Goal: Navigation & Orientation: Find specific page/section

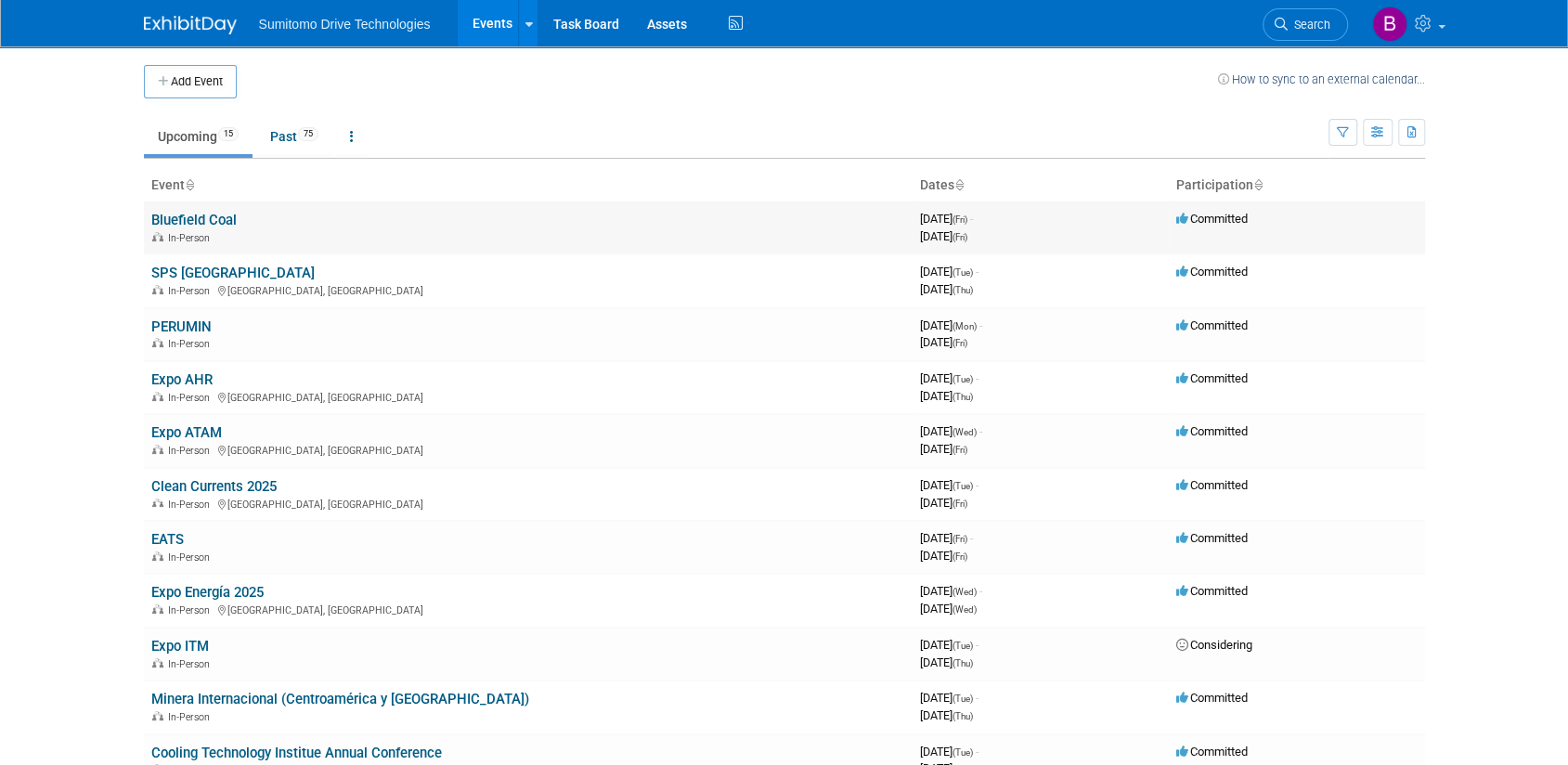
click at [213, 220] on link "Bluefield Coal" at bounding box center [194, 219] width 85 height 17
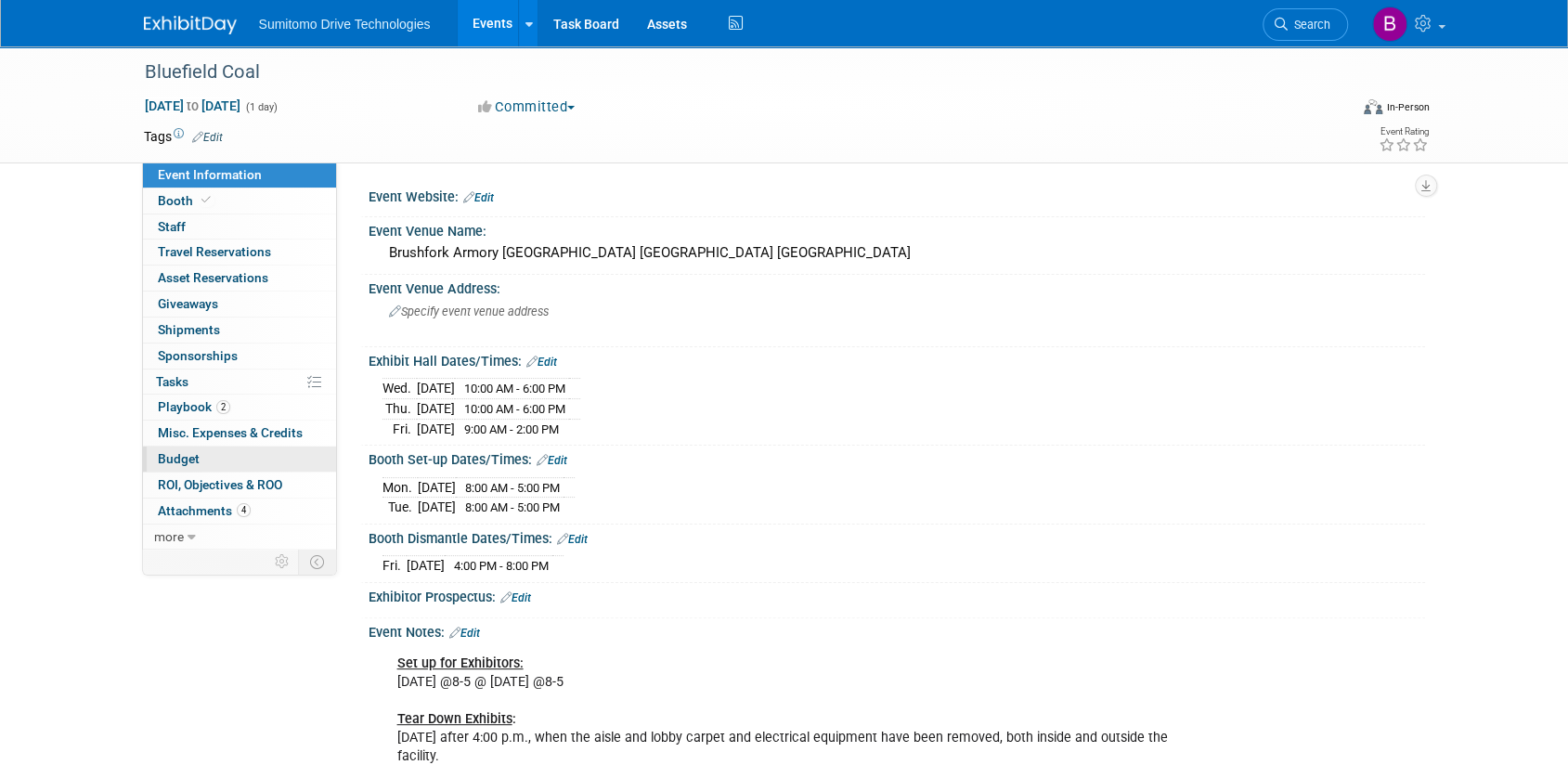
click at [203, 462] on link "Budget" at bounding box center [239, 459] width 193 height 25
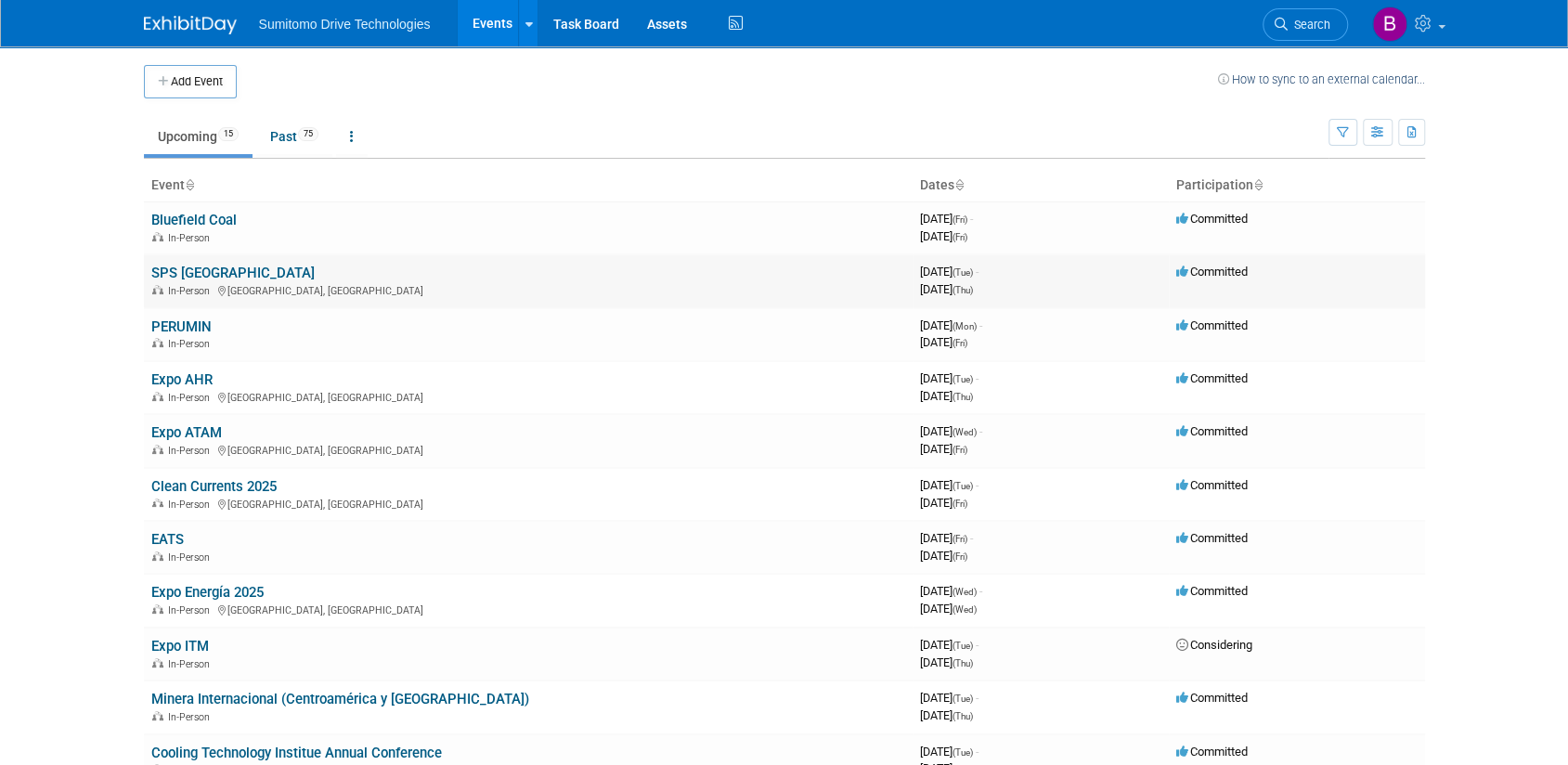
click at [192, 274] on link "SPS [GEOGRAPHIC_DATA]" at bounding box center [233, 272] width 164 height 17
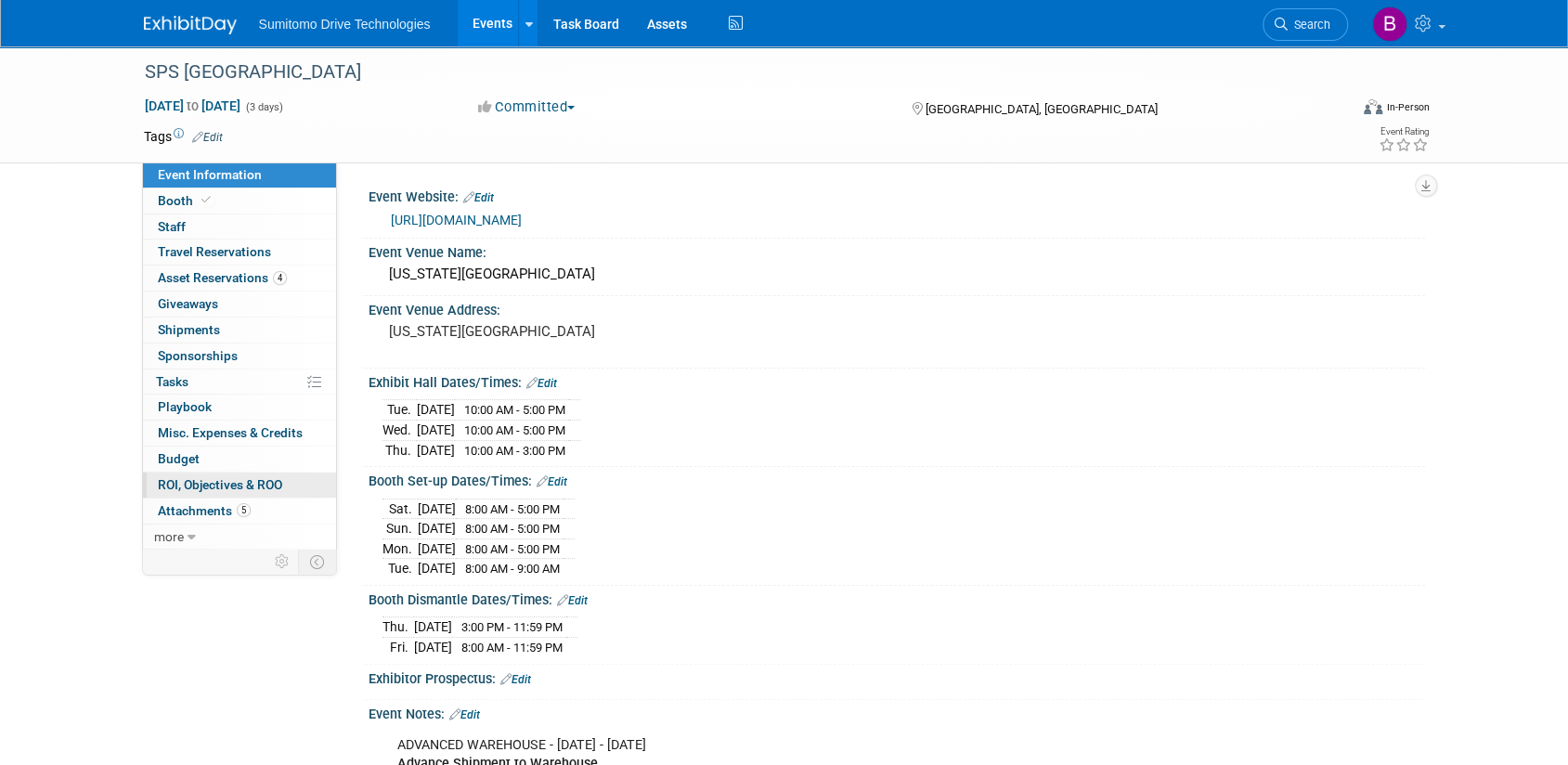
click at [197, 473] on link "0 ROI, Objectives & ROO 0" at bounding box center [239, 486] width 193 height 25
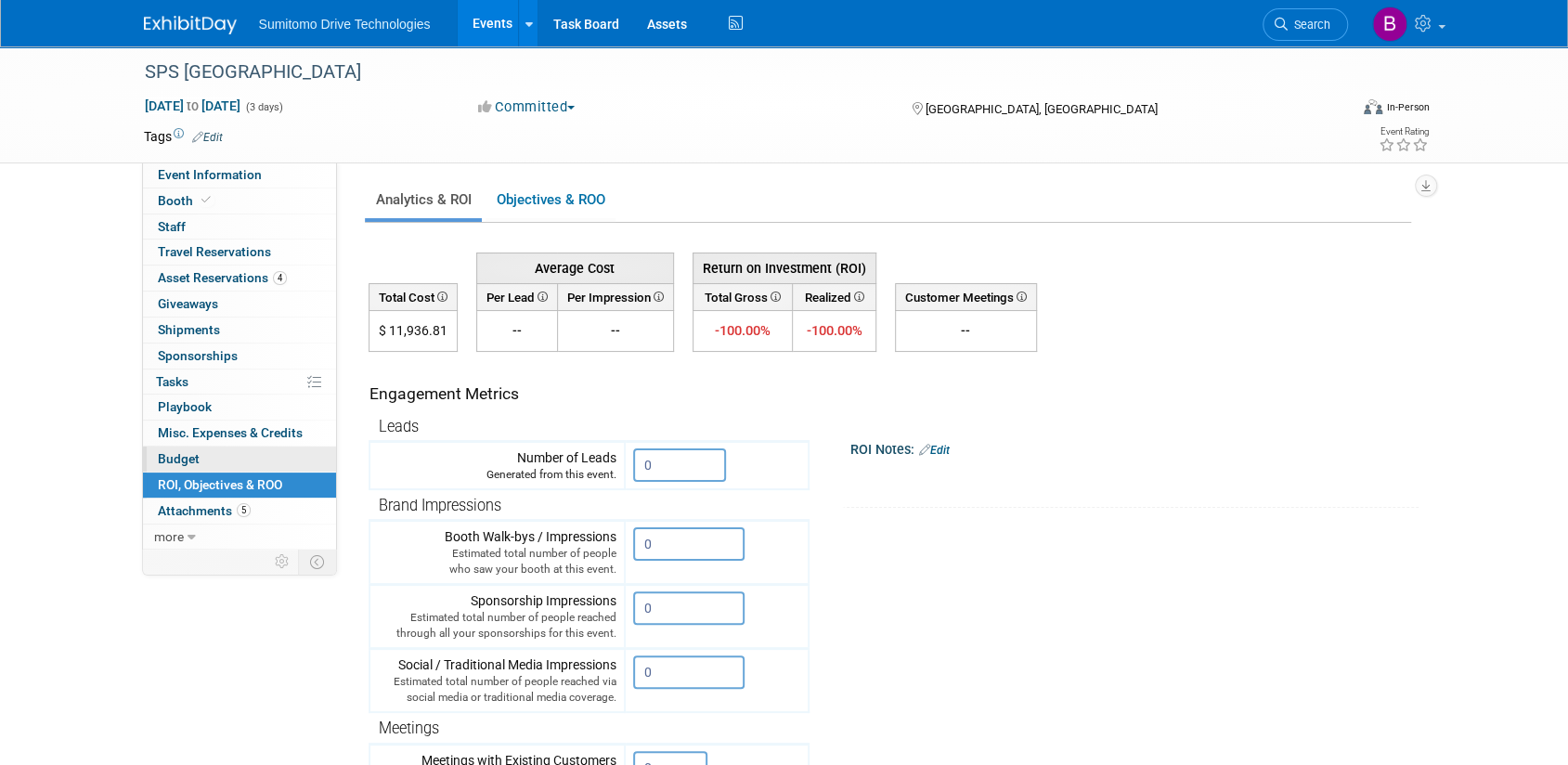
click at [193, 455] on span "Budget" at bounding box center [178, 458] width 42 height 15
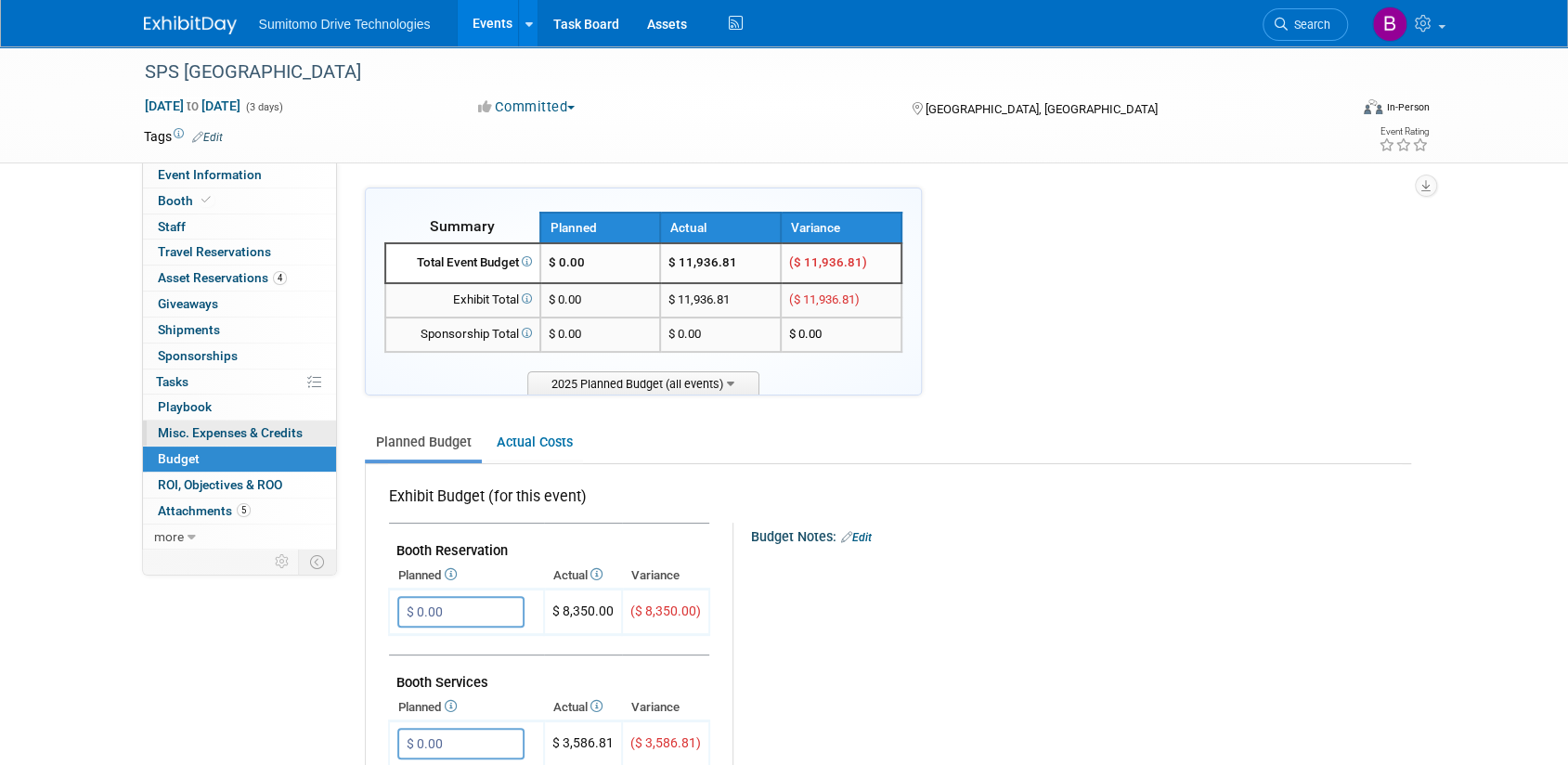
click at [224, 435] on span "Misc. Expenses & Credits 0" at bounding box center [230, 432] width 145 height 15
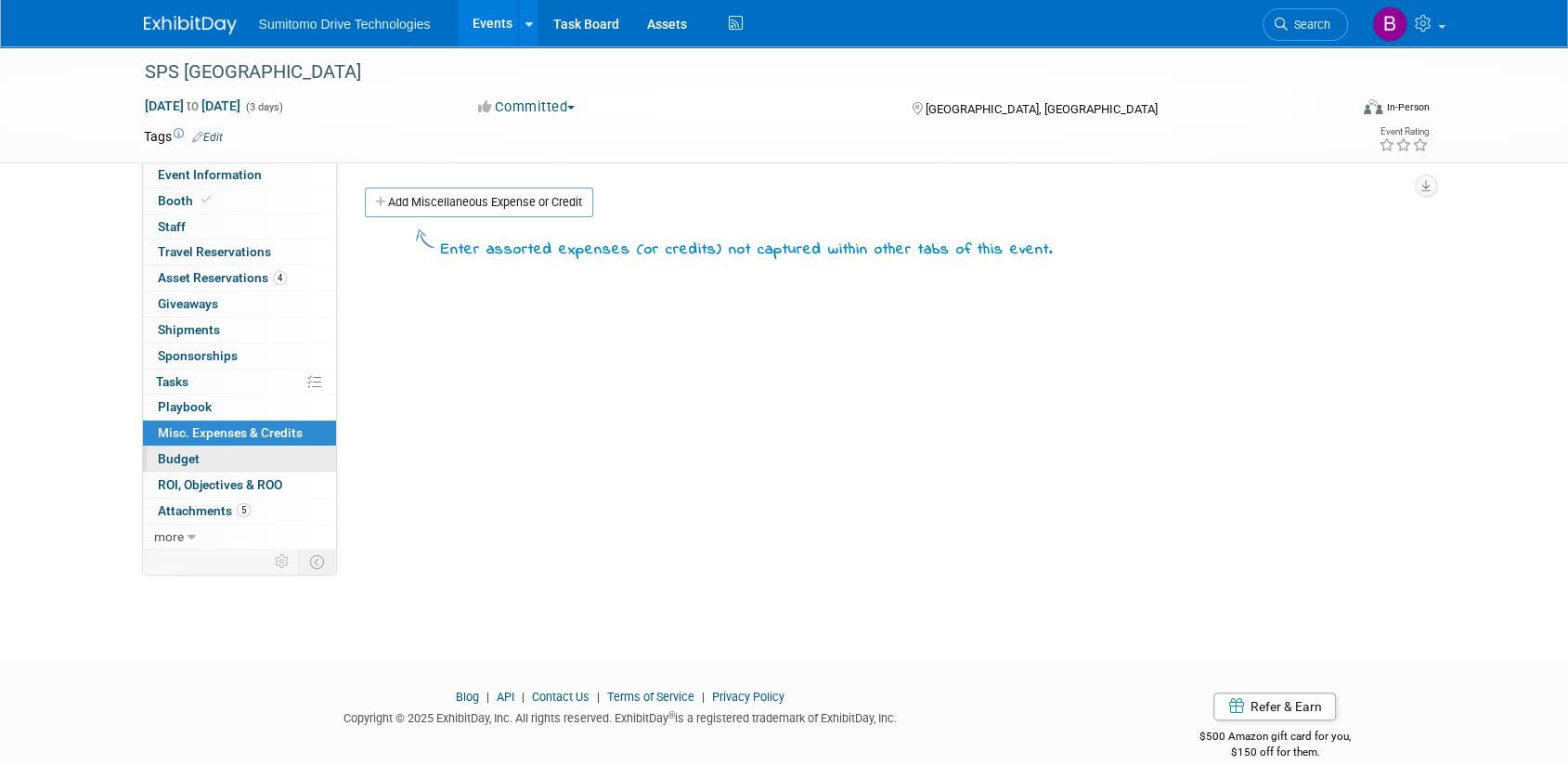
click at [203, 457] on link "Budget" at bounding box center [239, 459] width 193 height 25
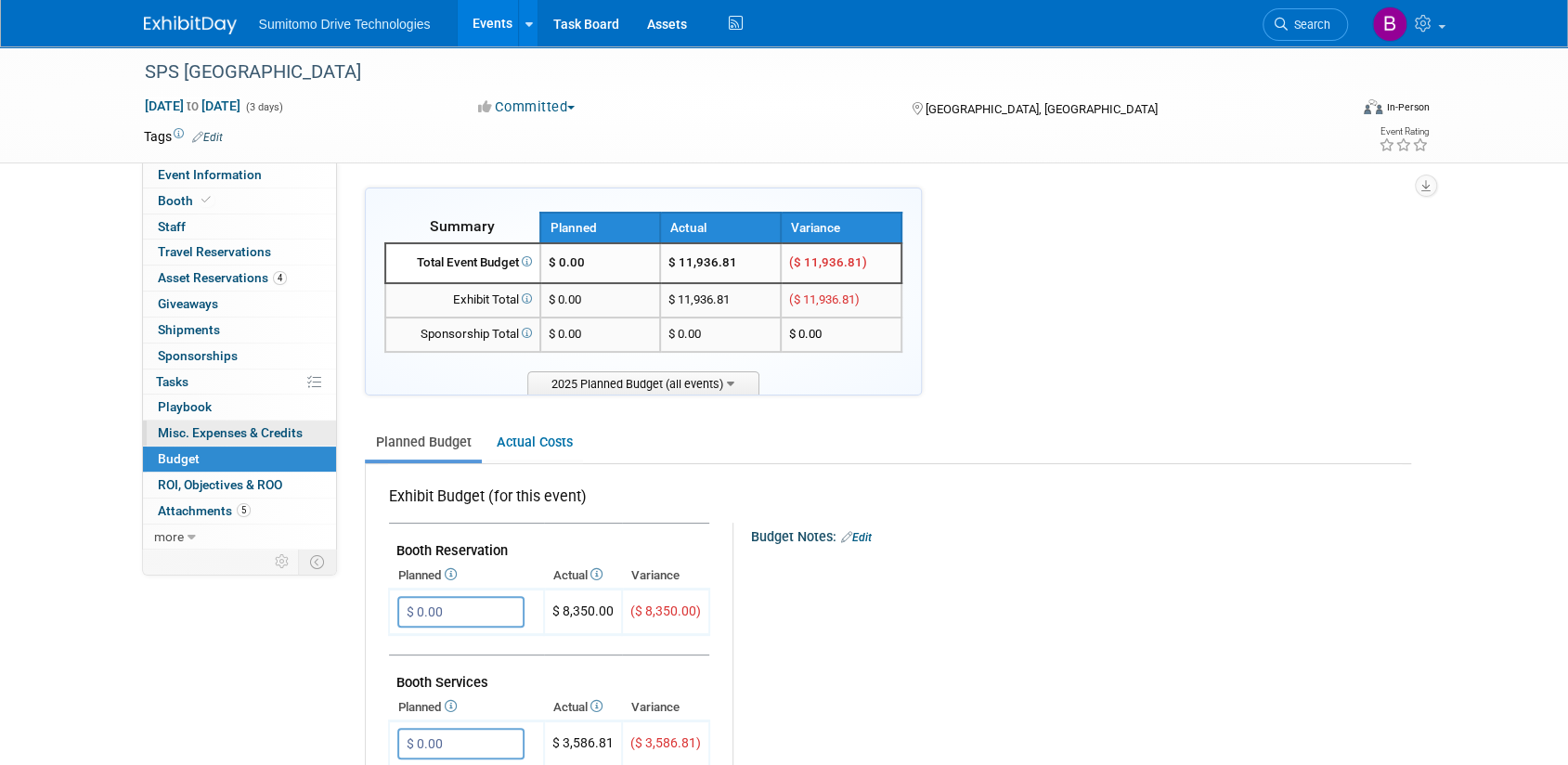
click at [286, 429] on span "Misc. Expenses & Credits 0" at bounding box center [230, 432] width 145 height 15
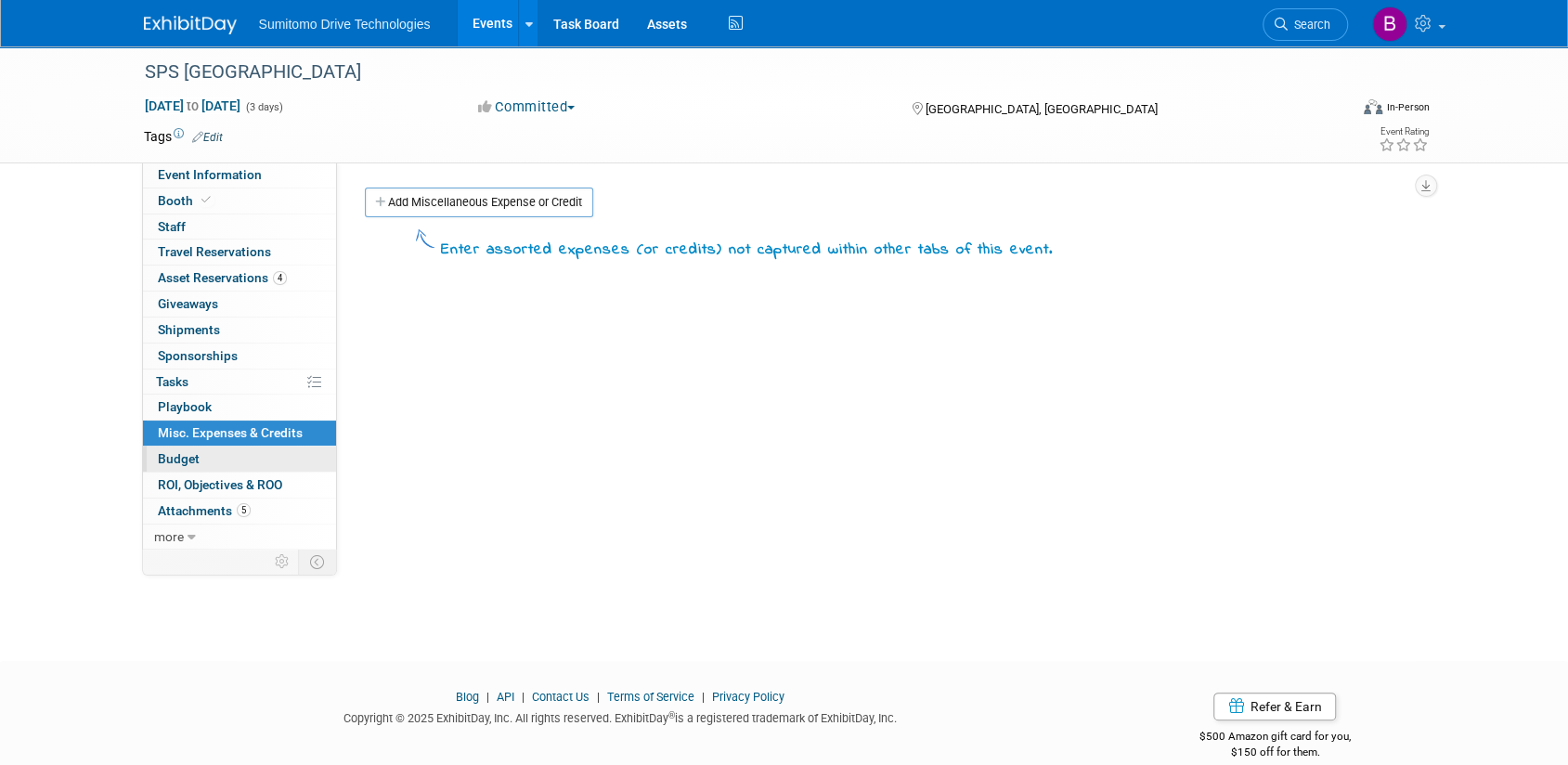
click at [295, 455] on link "Budget" at bounding box center [239, 459] width 193 height 25
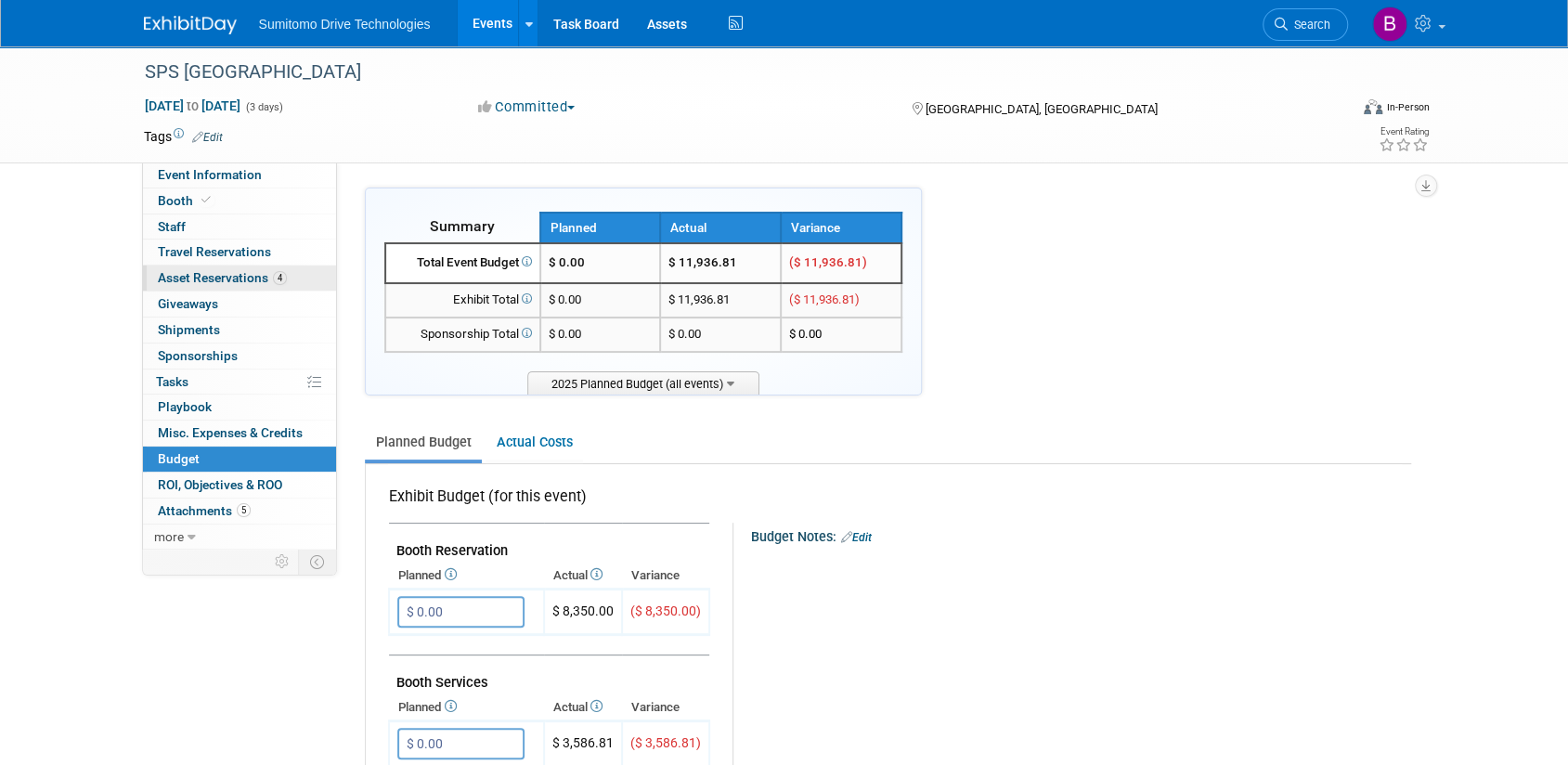
click at [240, 281] on span "Asset Reservations 4" at bounding box center [222, 277] width 129 height 15
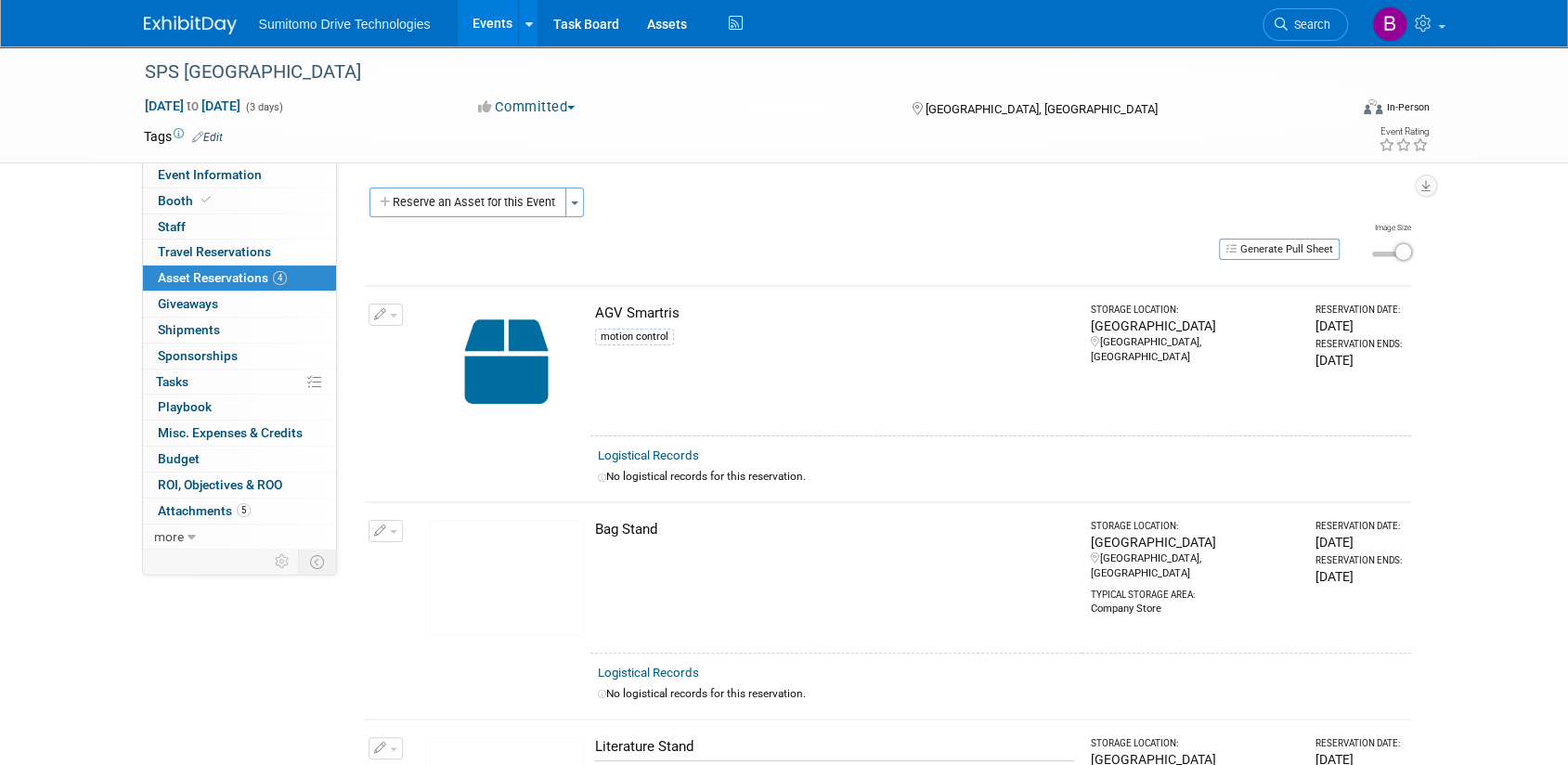
click at [241, 263] on div "0 Travel Reservations 0 Travel Reservations" at bounding box center [239, 253] width 193 height 26
click at [217, 478] on span "ROI, Objectives & ROO 0" at bounding box center [219, 484] width 124 height 15
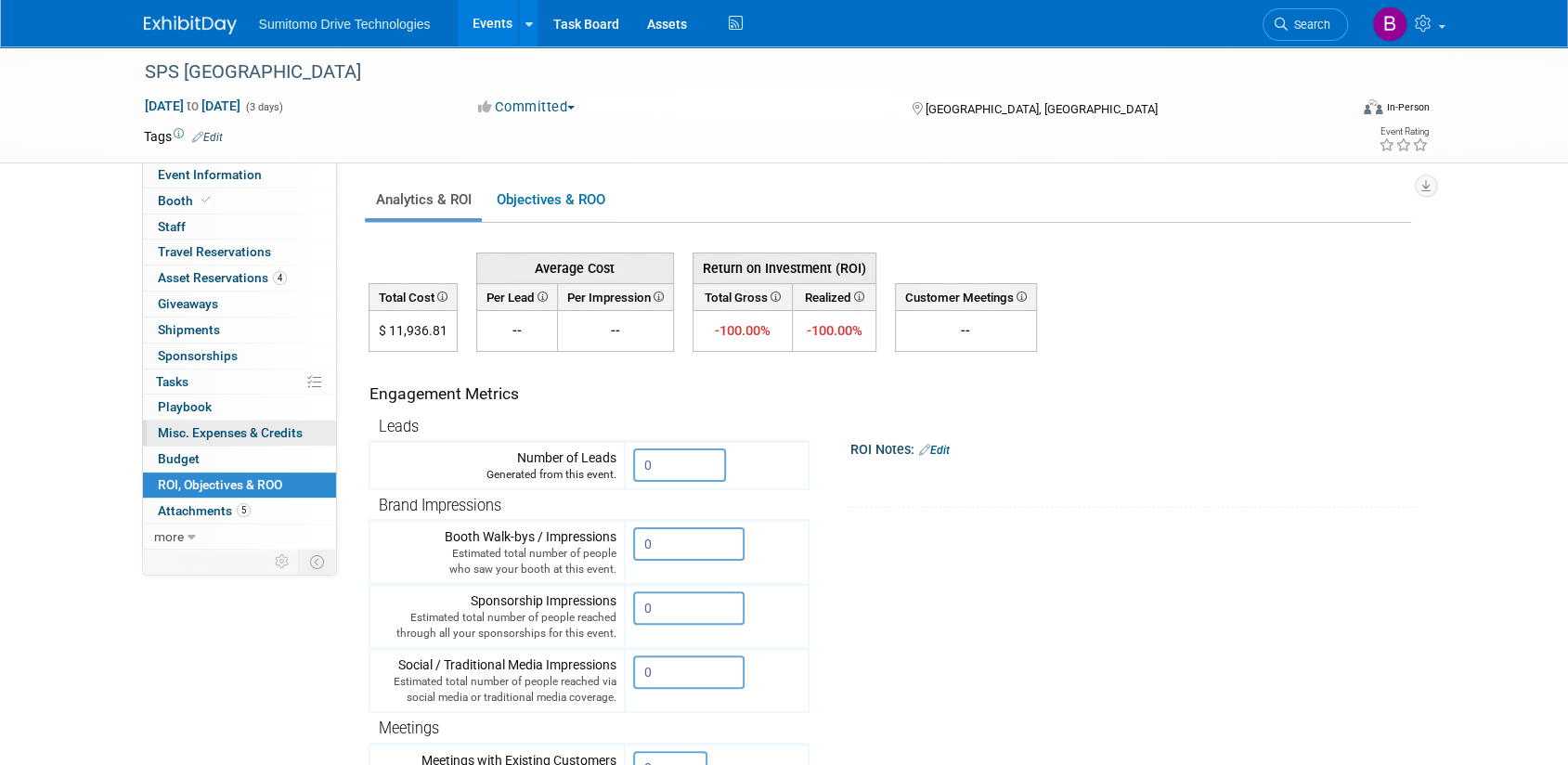
click at [221, 435] on span "Misc. Expenses & Credits 0" at bounding box center [230, 432] width 145 height 15
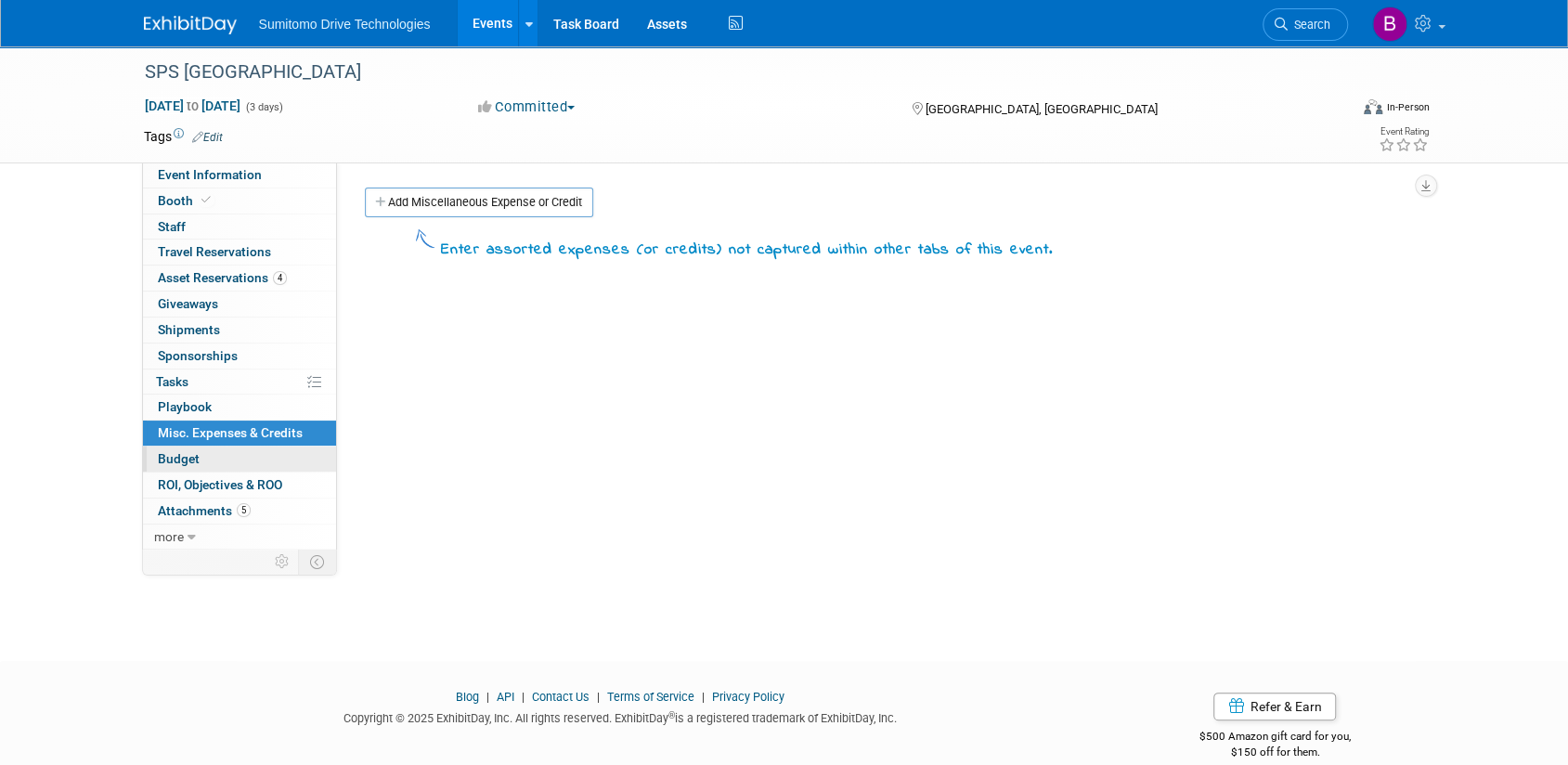
click at [222, 457] on link "Budget" at bounding box center [239, 459] width 193 height 25
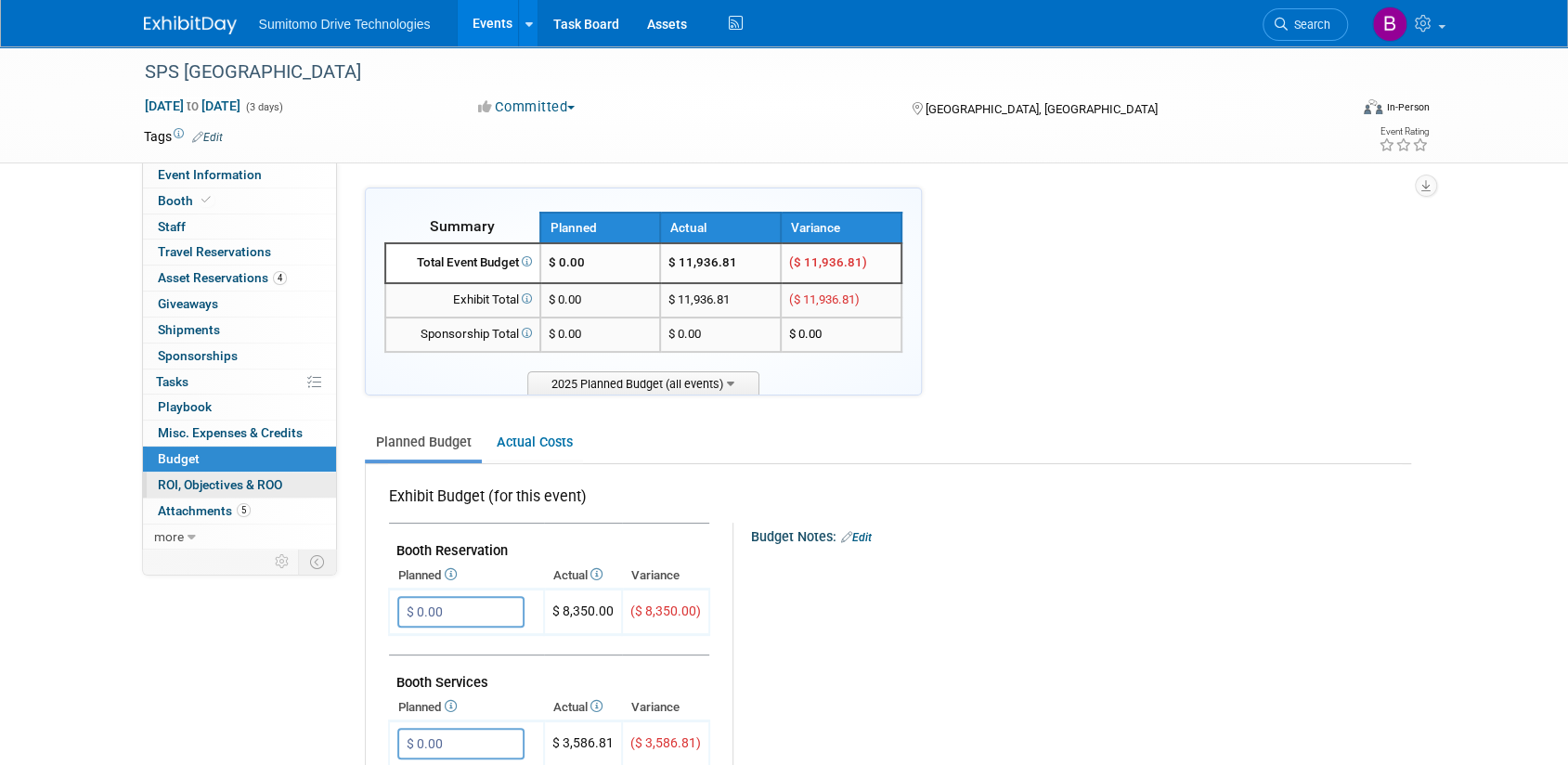
click at [232, 489] on span "ROI, Objectives & ROO 0" at bounding box center [219, 484] width 124 height 15
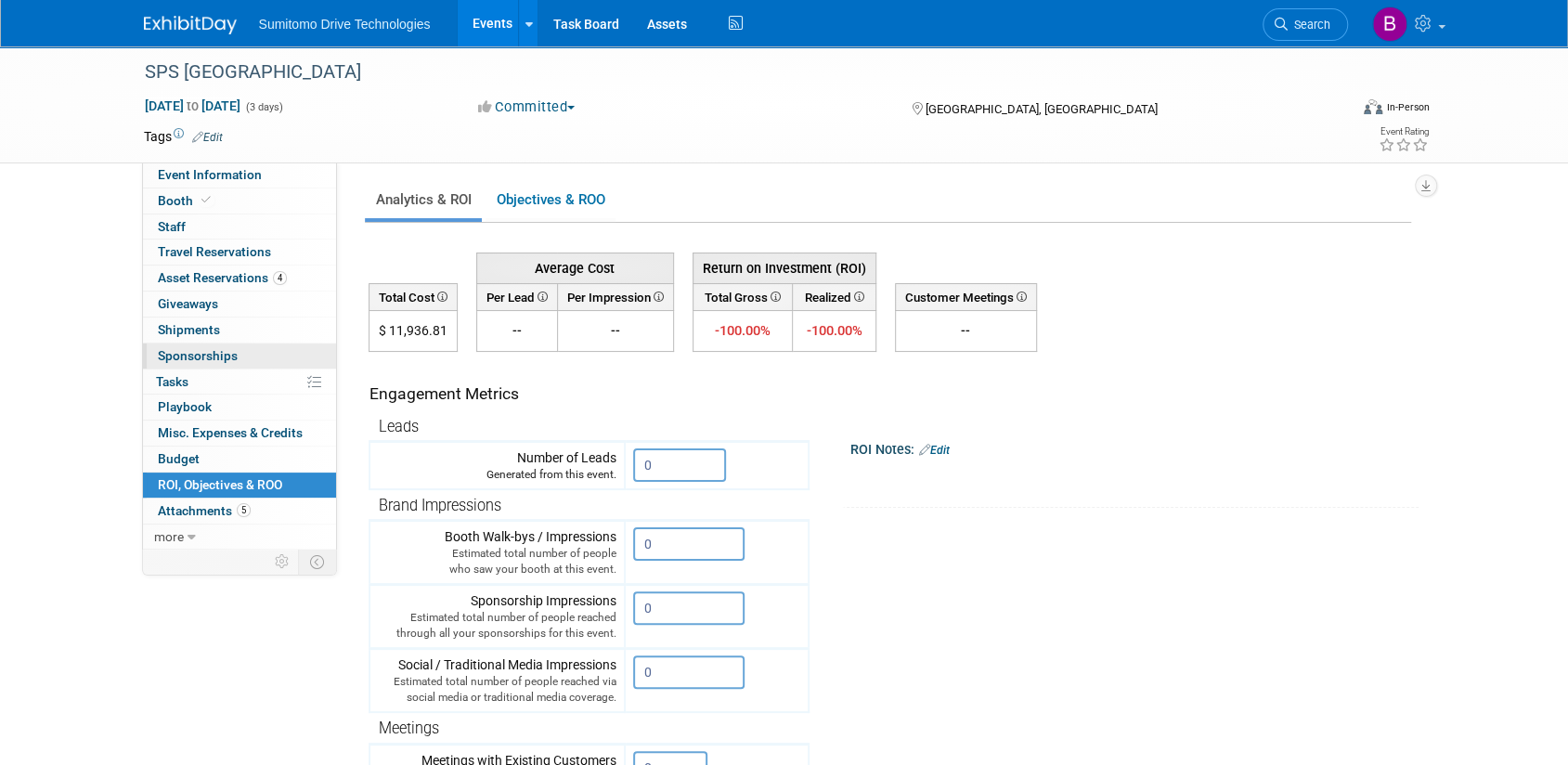
click at [215, 363] on link "0 Sponsorships 0" at bounding box center [239, 357] width 193 height 25
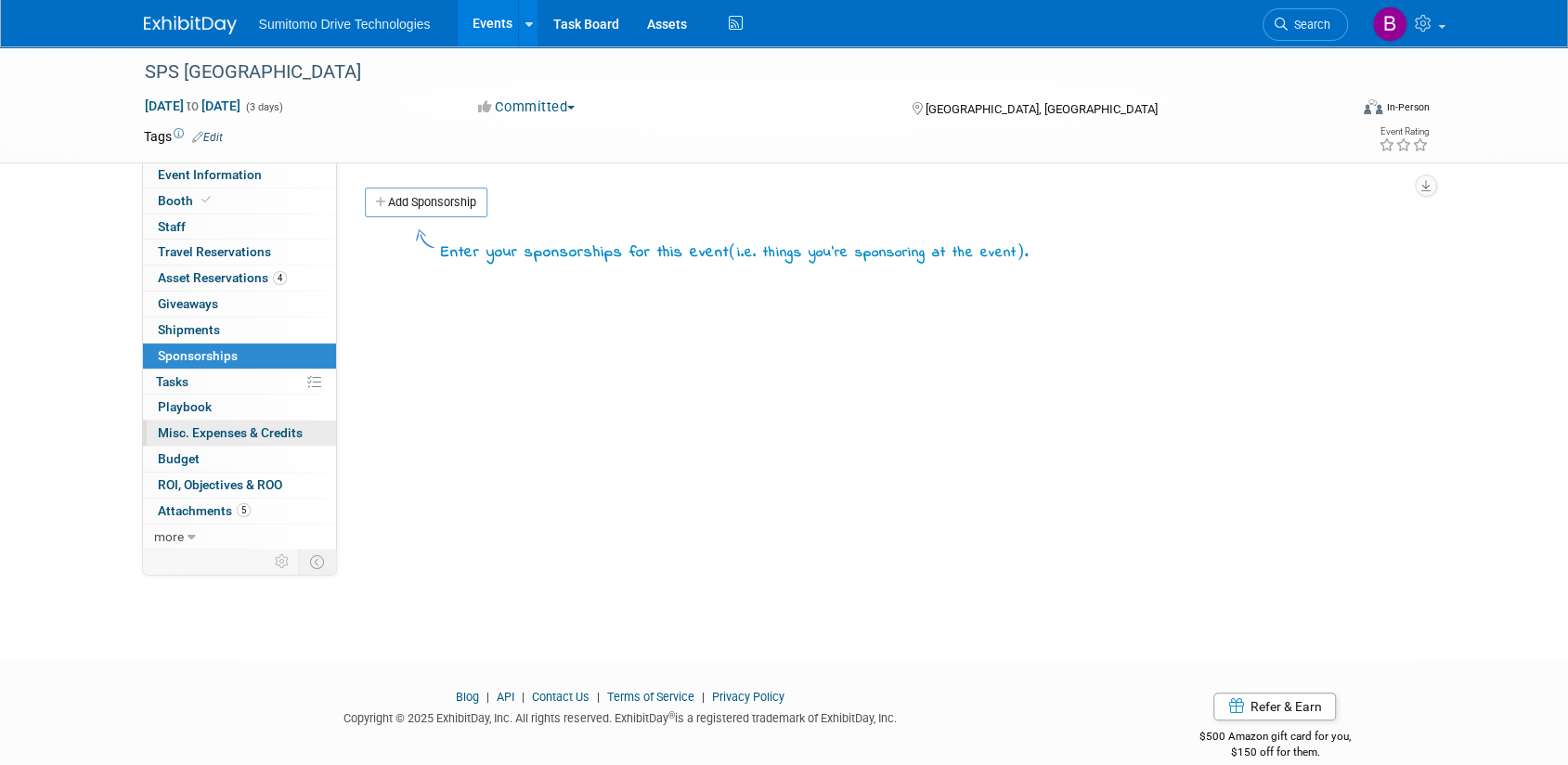
click at [223, 420] on link "0 Misc. Expenses & Credits 0" at bounding box center [239, 433] width 193 height 25
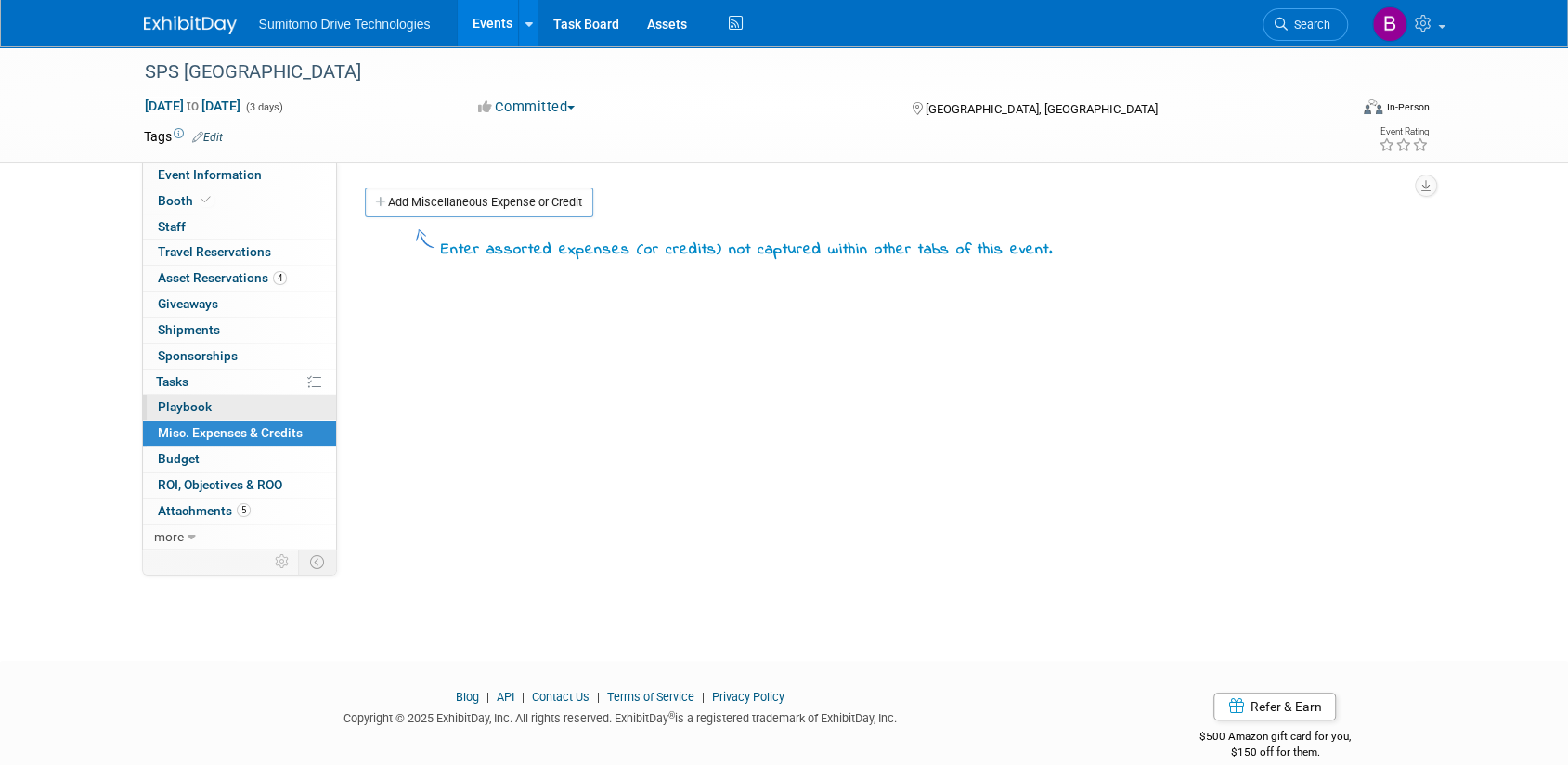
click at [223, 403] on link "0 Playbook 0" at bounding box center [239, 407] width 193 height 25
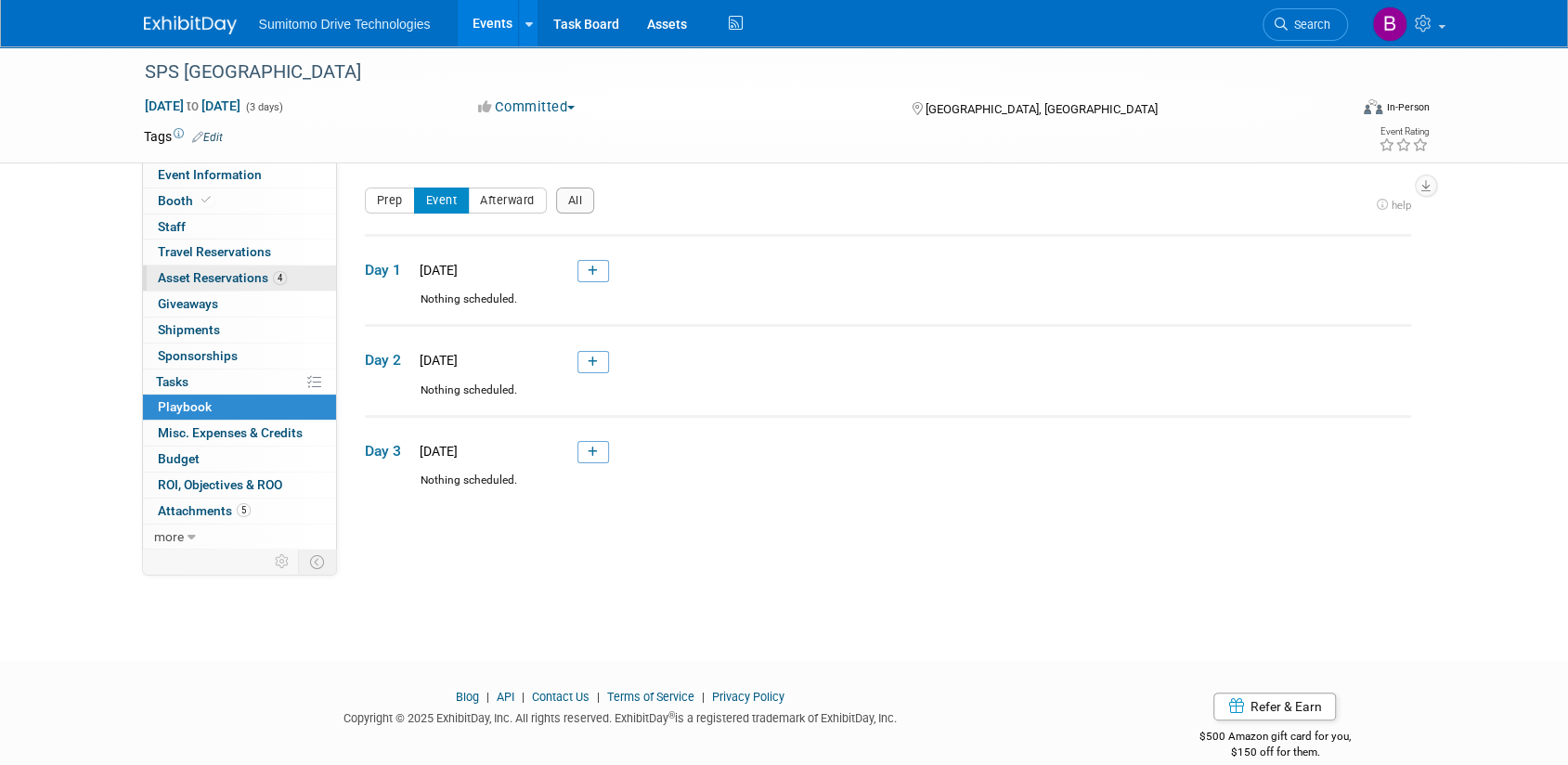
click at [232, 277] on span "Asset Reservations 4" at bounding box center [222, 277] width 129 height 15
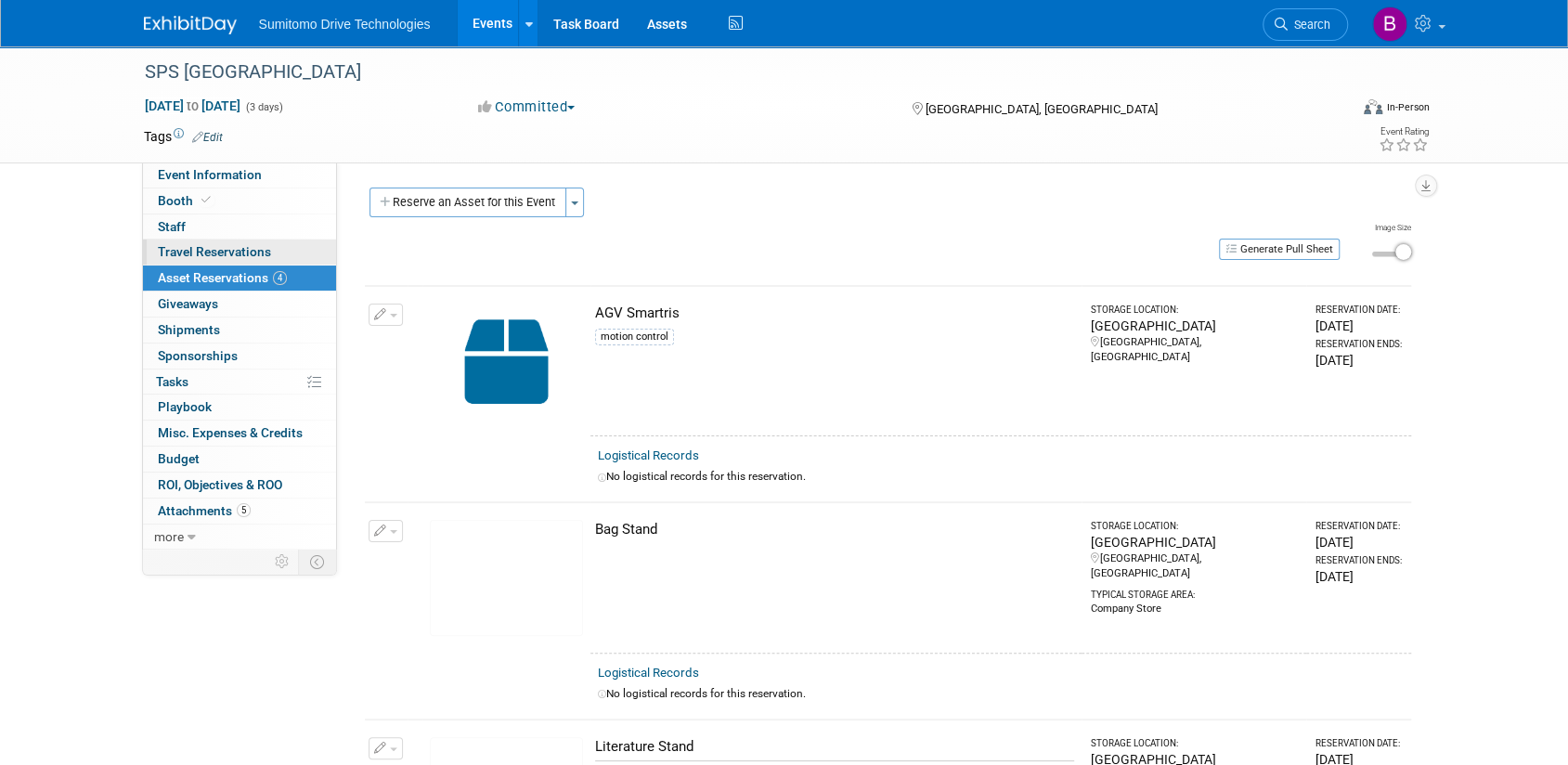
click at [238, 262] on link "0 Travel Reservations 0" at bounding box center [239, 253] width 193 height 25
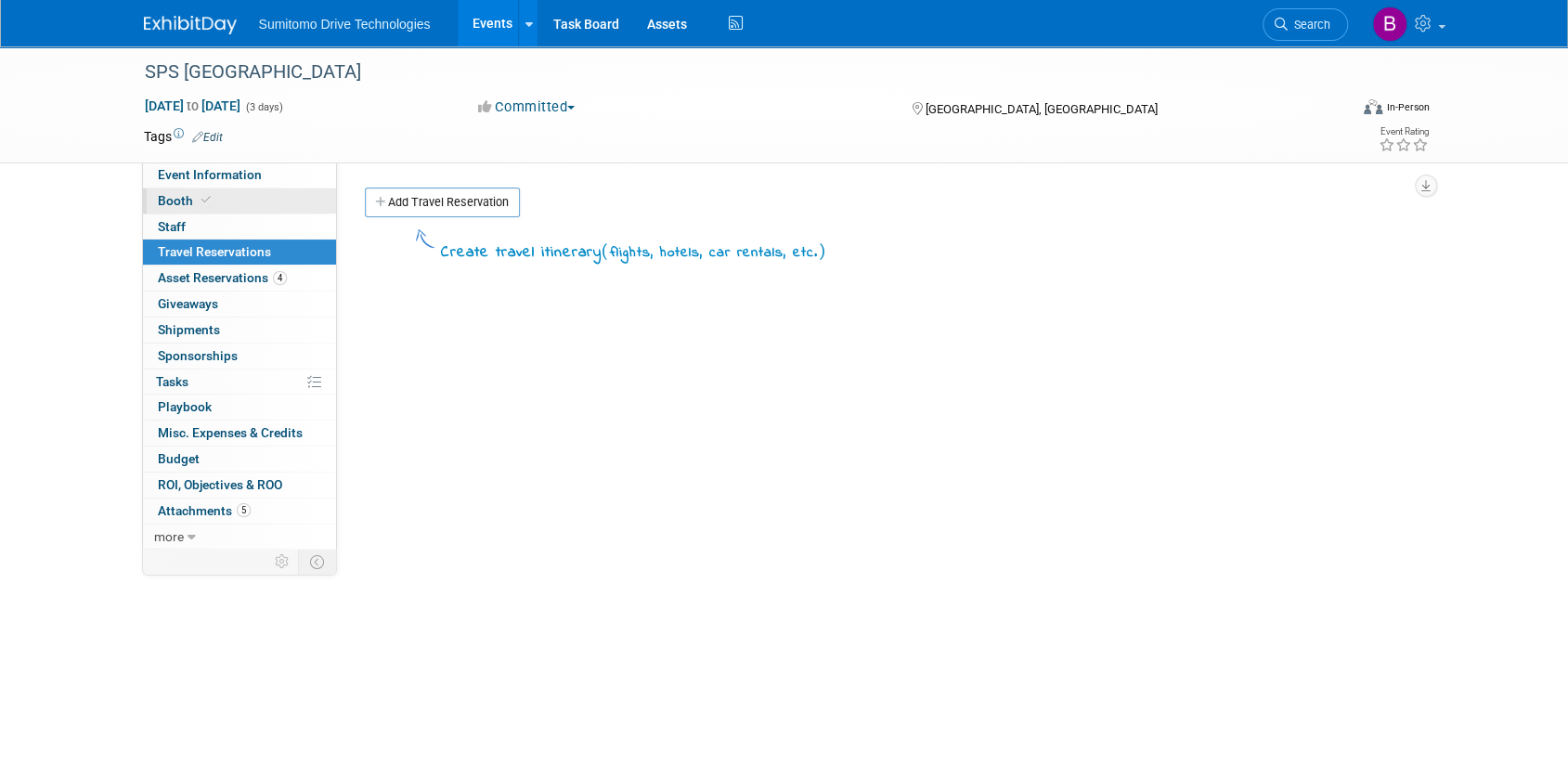
click at [237, 207] on link "Booth" at bounding box center [239, 201] width 193 height 25
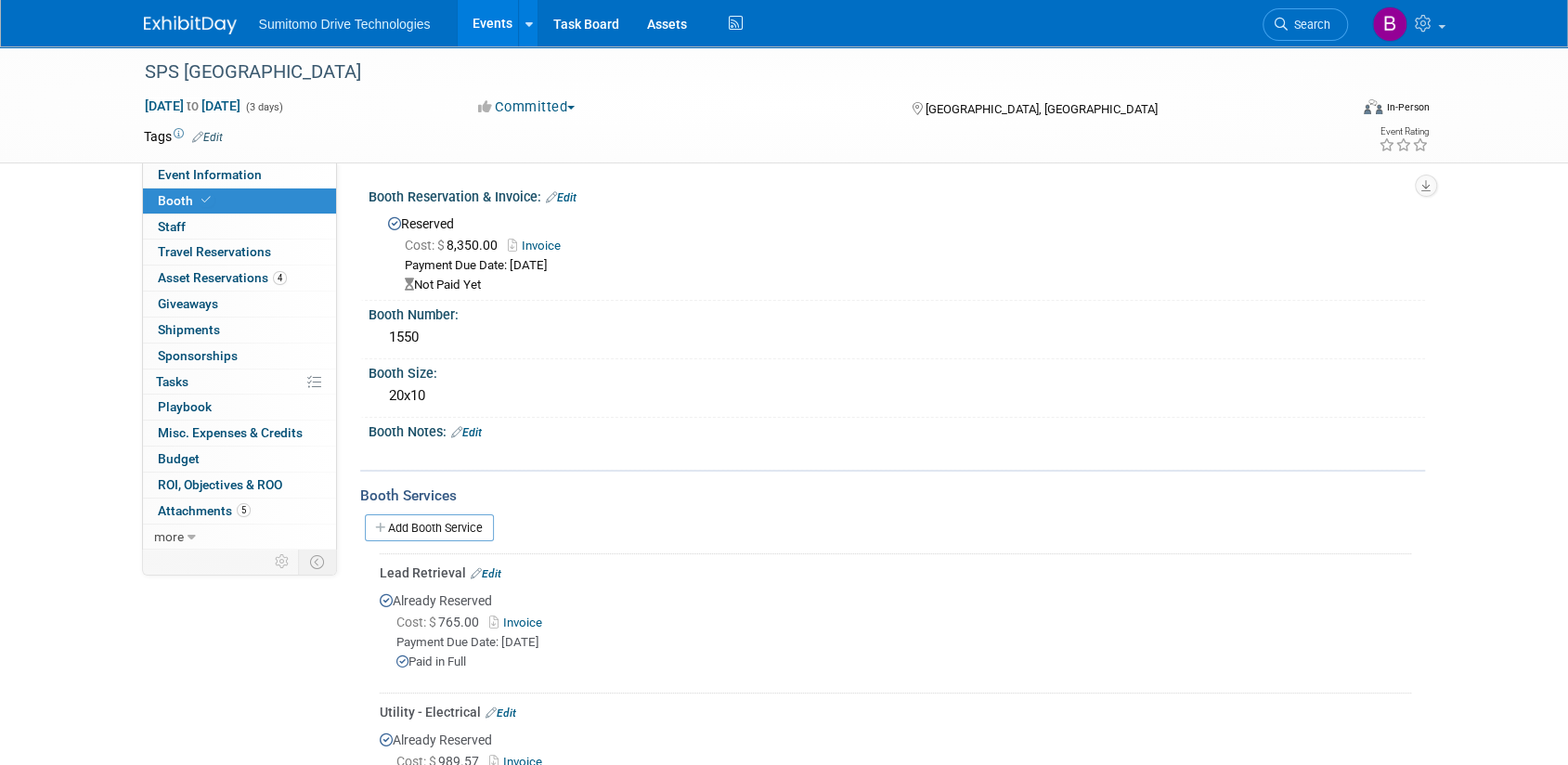
click at [527, 246] on link "Invoice" at bounding box center [540, 246] width 63 height 14
click at [247, 480] on span "ROI, Objectives & ROO 0" at bounding box center [219, 484] width 124 height 15
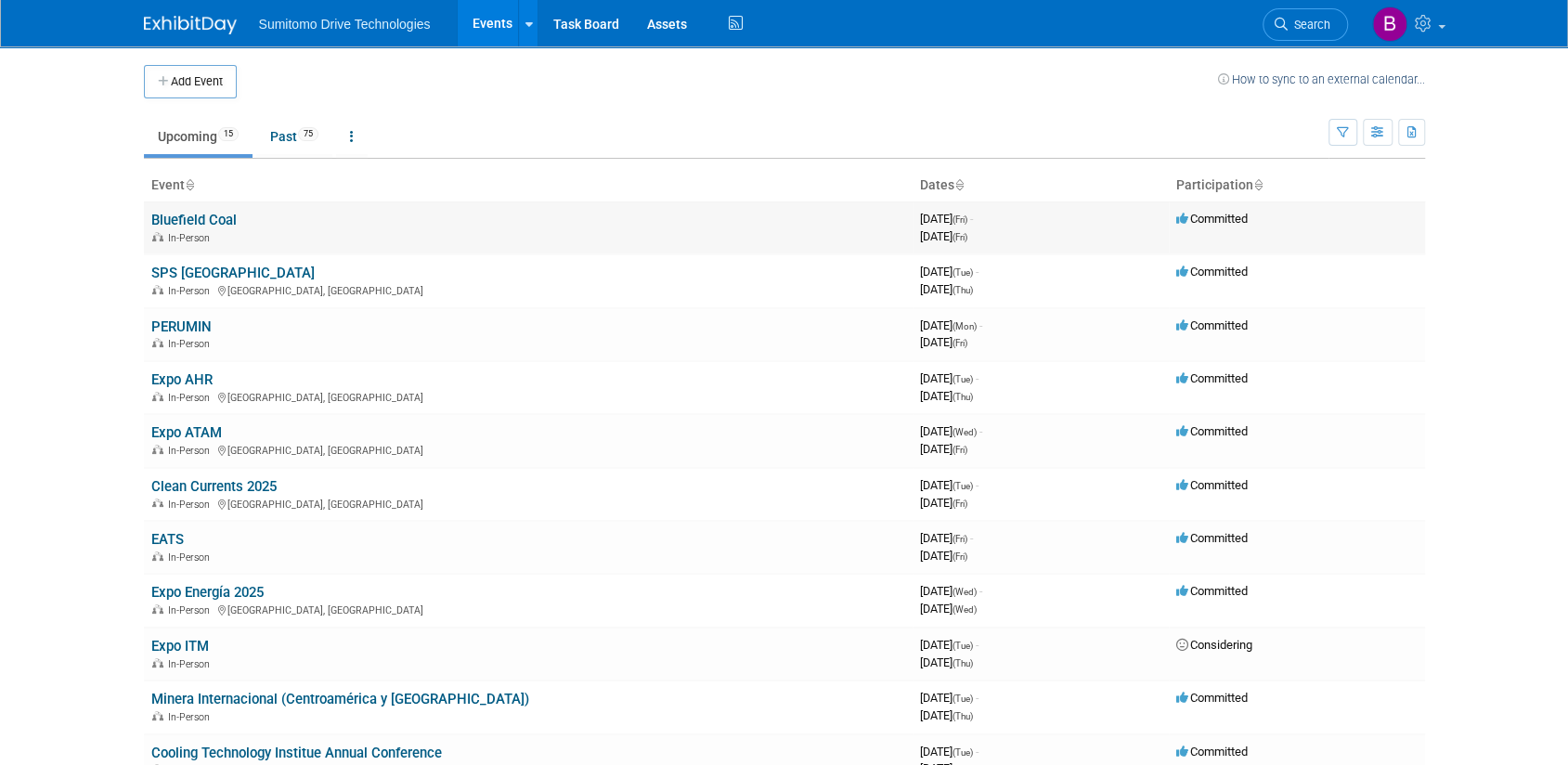
click at [205, 217] on link "Bluefield Coal" at bounding box center [194, 219] width 85 height 17
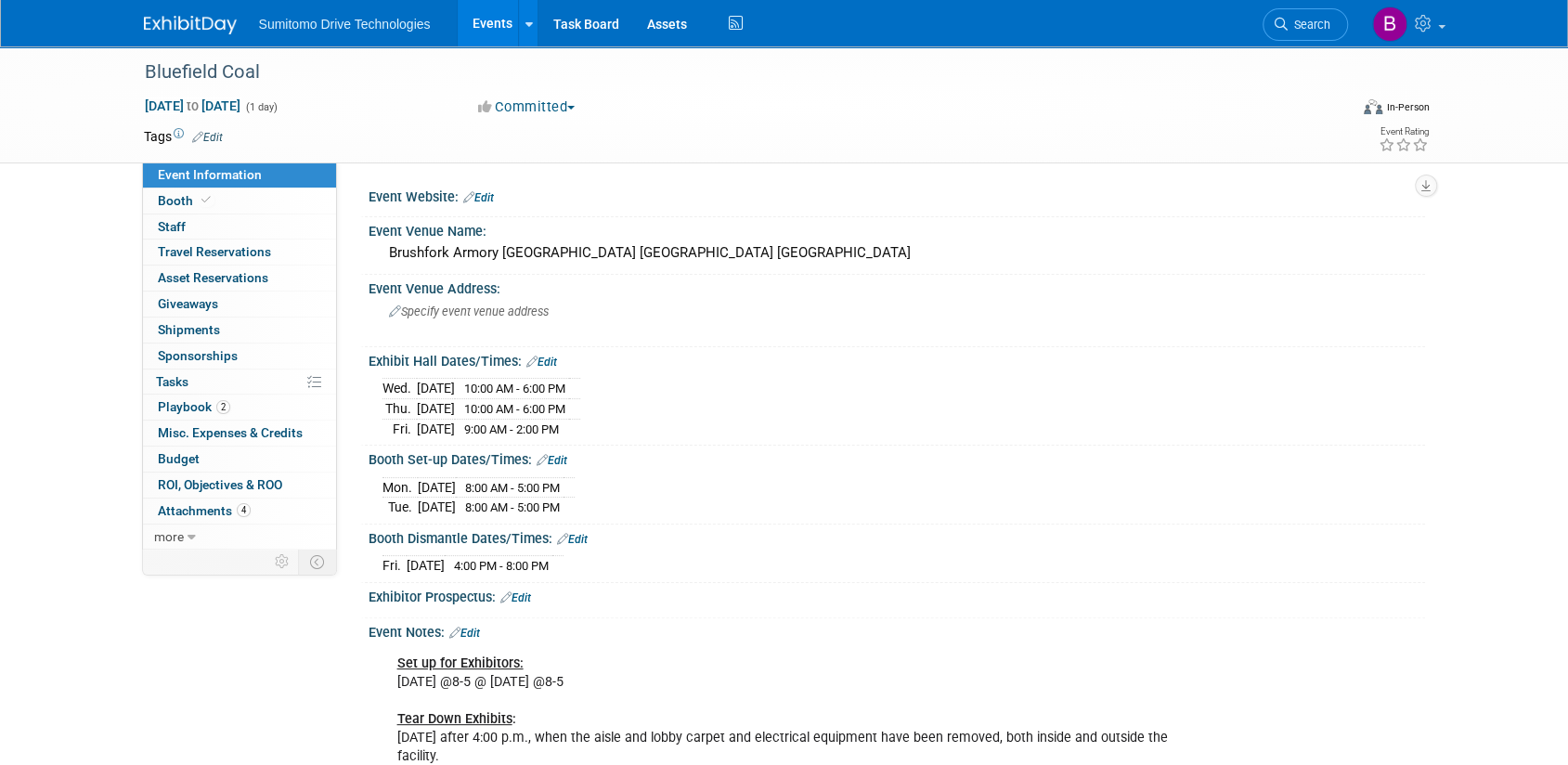
click at [498, 24] on link "Events" at bounding box center [491, 23] width 68 height 46
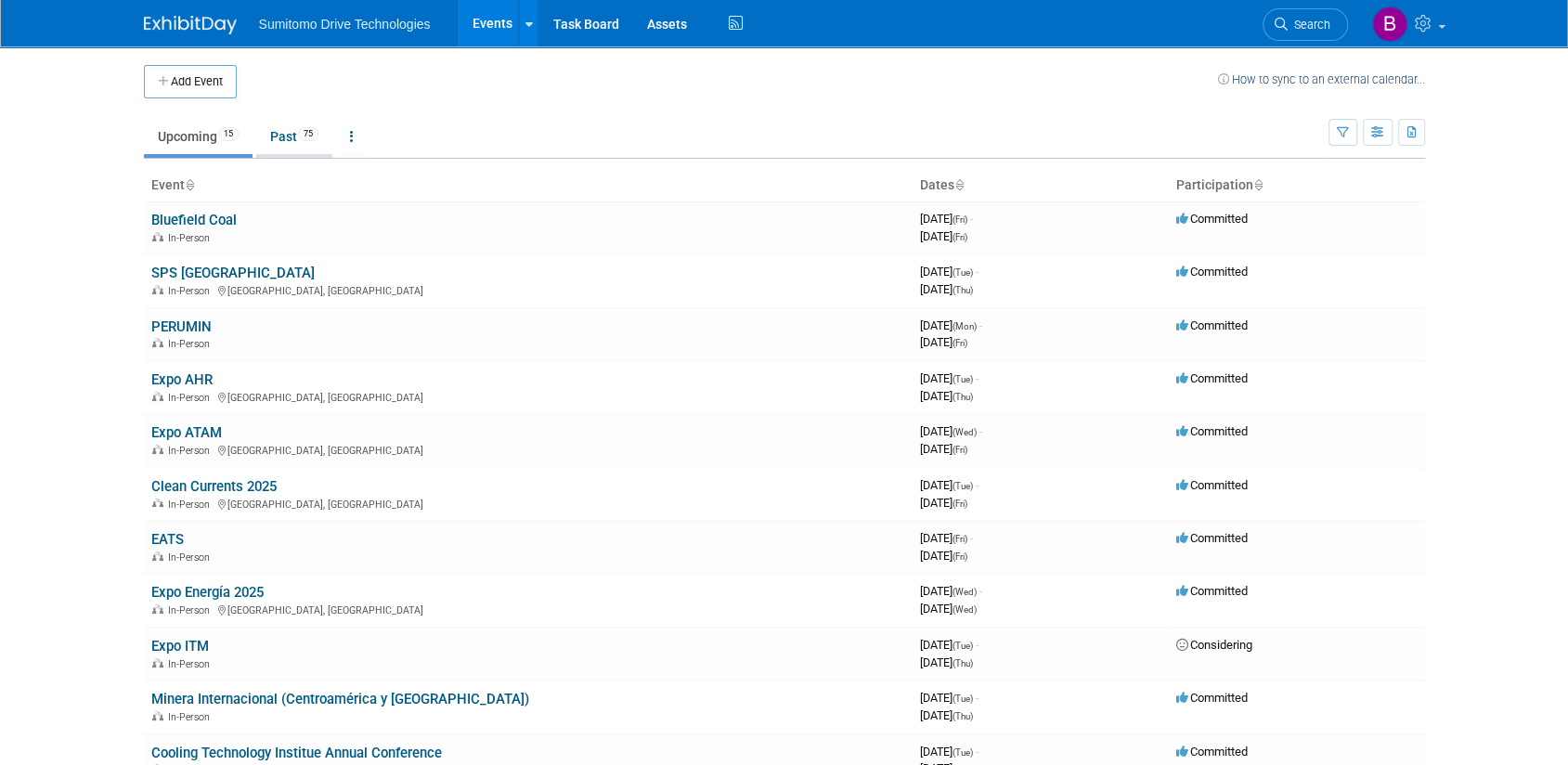
click at [288, 141] on link "Past 75" at bounding box center [295, 136] width 76 height 35
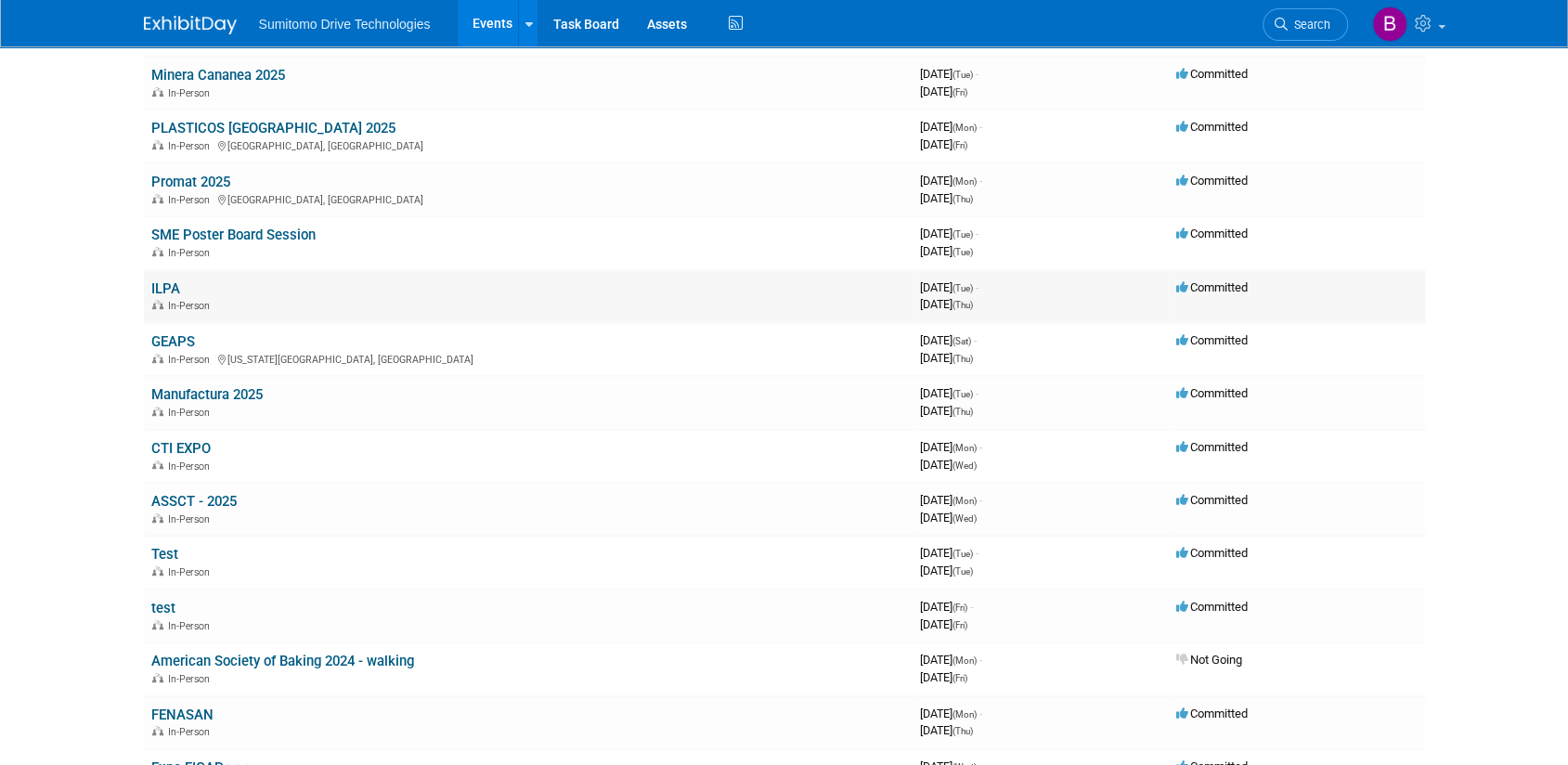
scroll to position [557, 0]
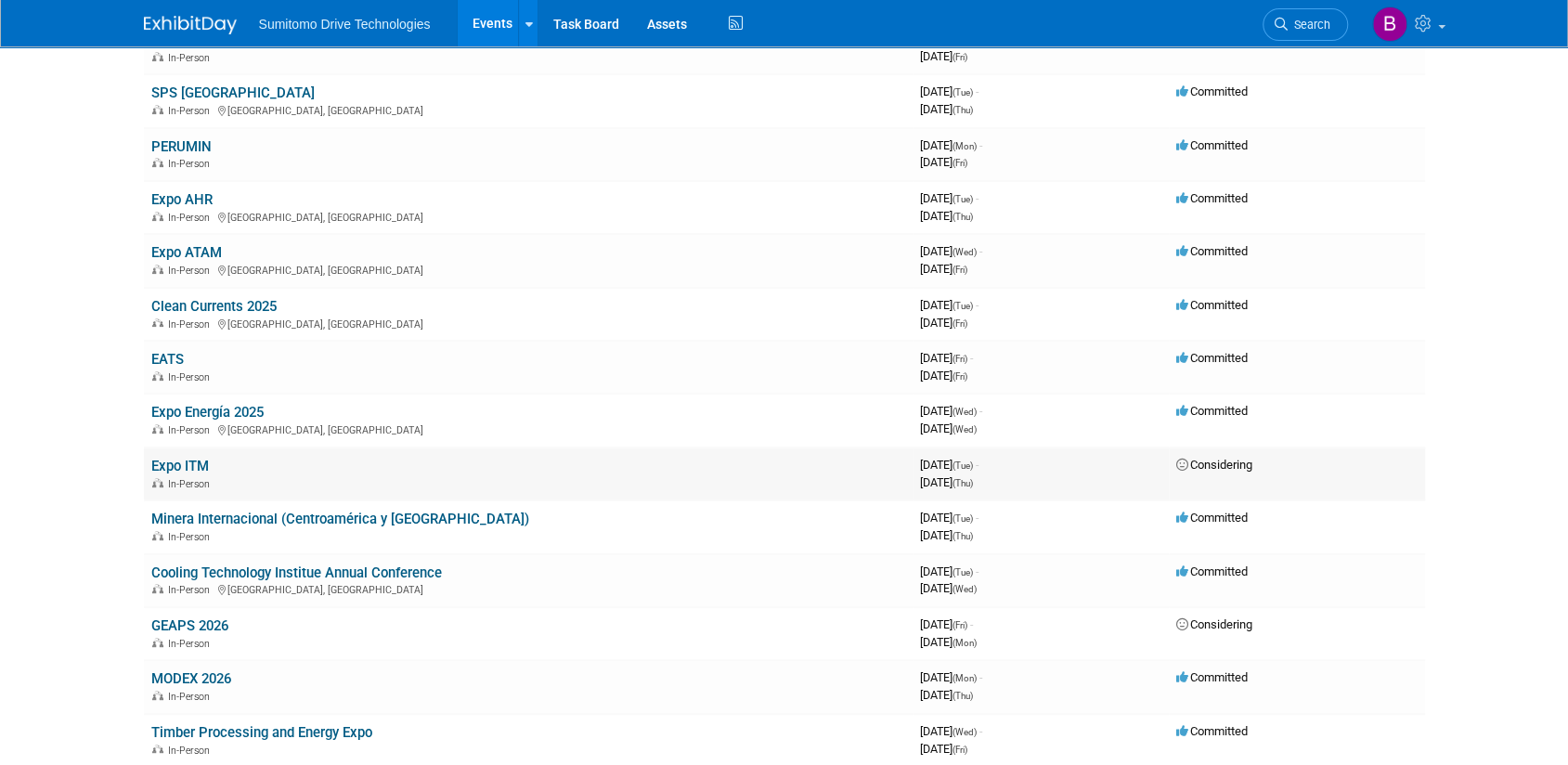
scroll to position [93, 0]
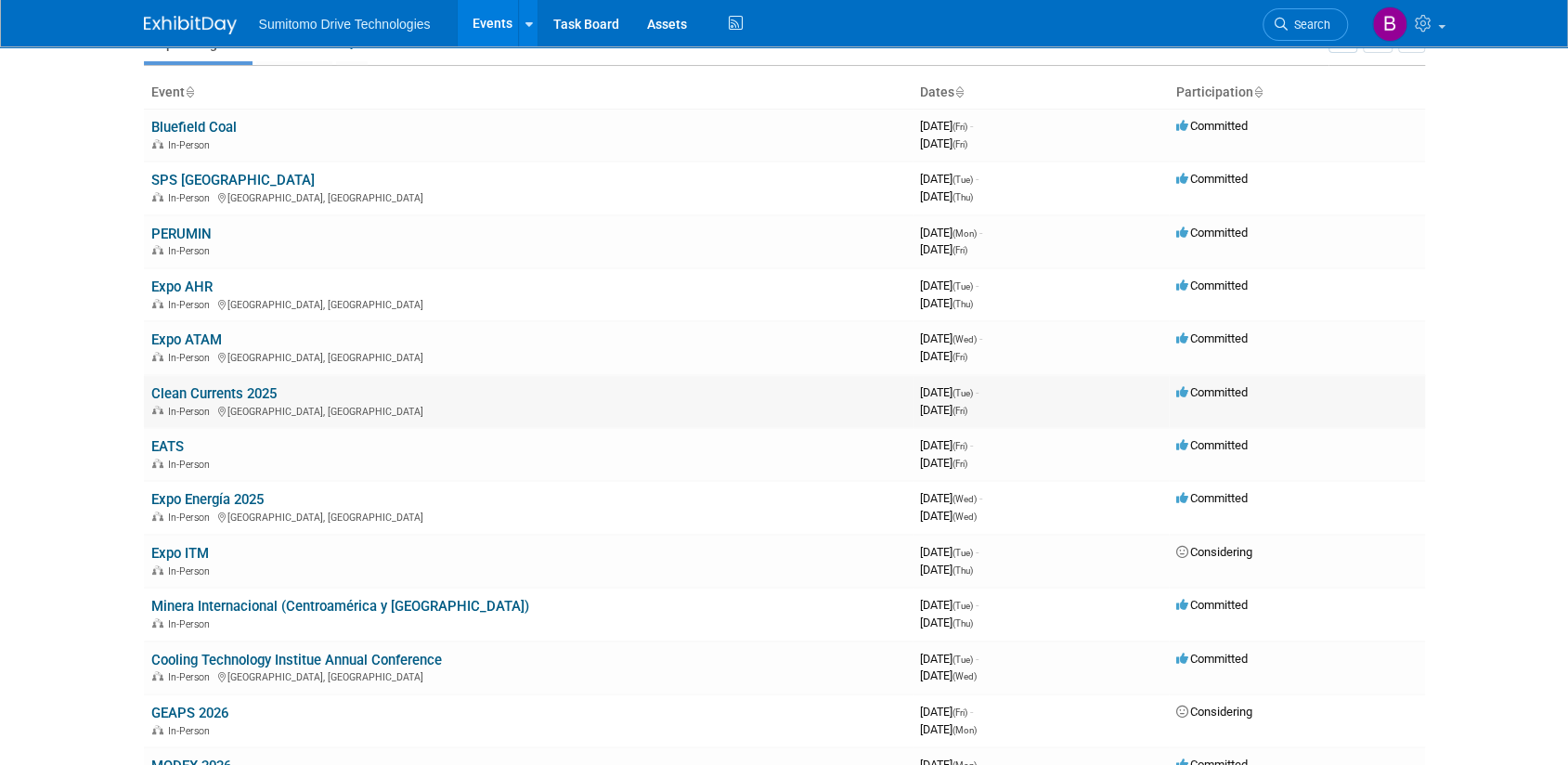
click at [258, 394] on link "Clean Currents 2025" at bounding box center [214, 393] width 125 height 17
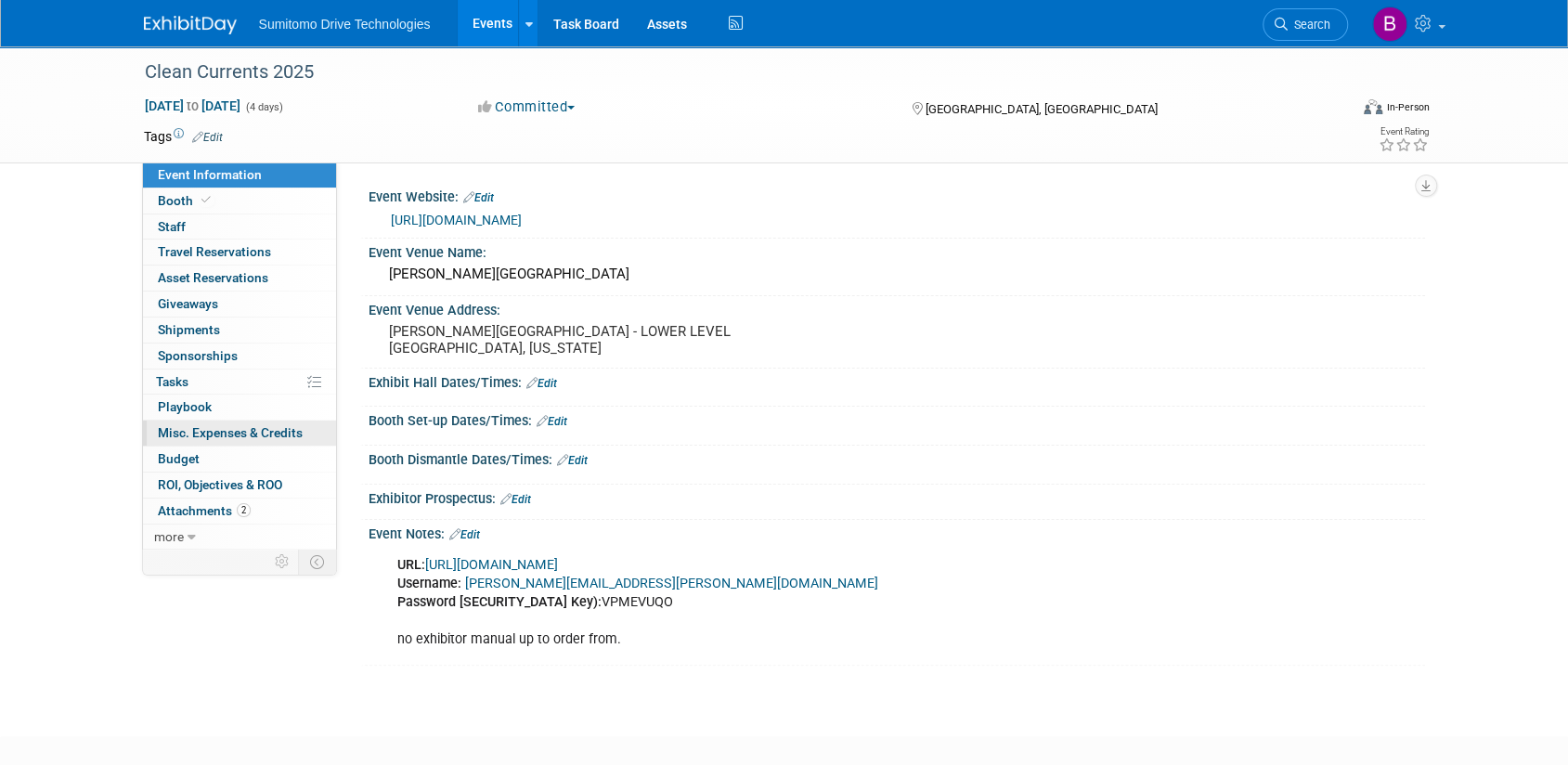
click at [251, 434] on span "Misc. Expenses & Credits 0" at bounding box center [230, 432] width 145 height 15
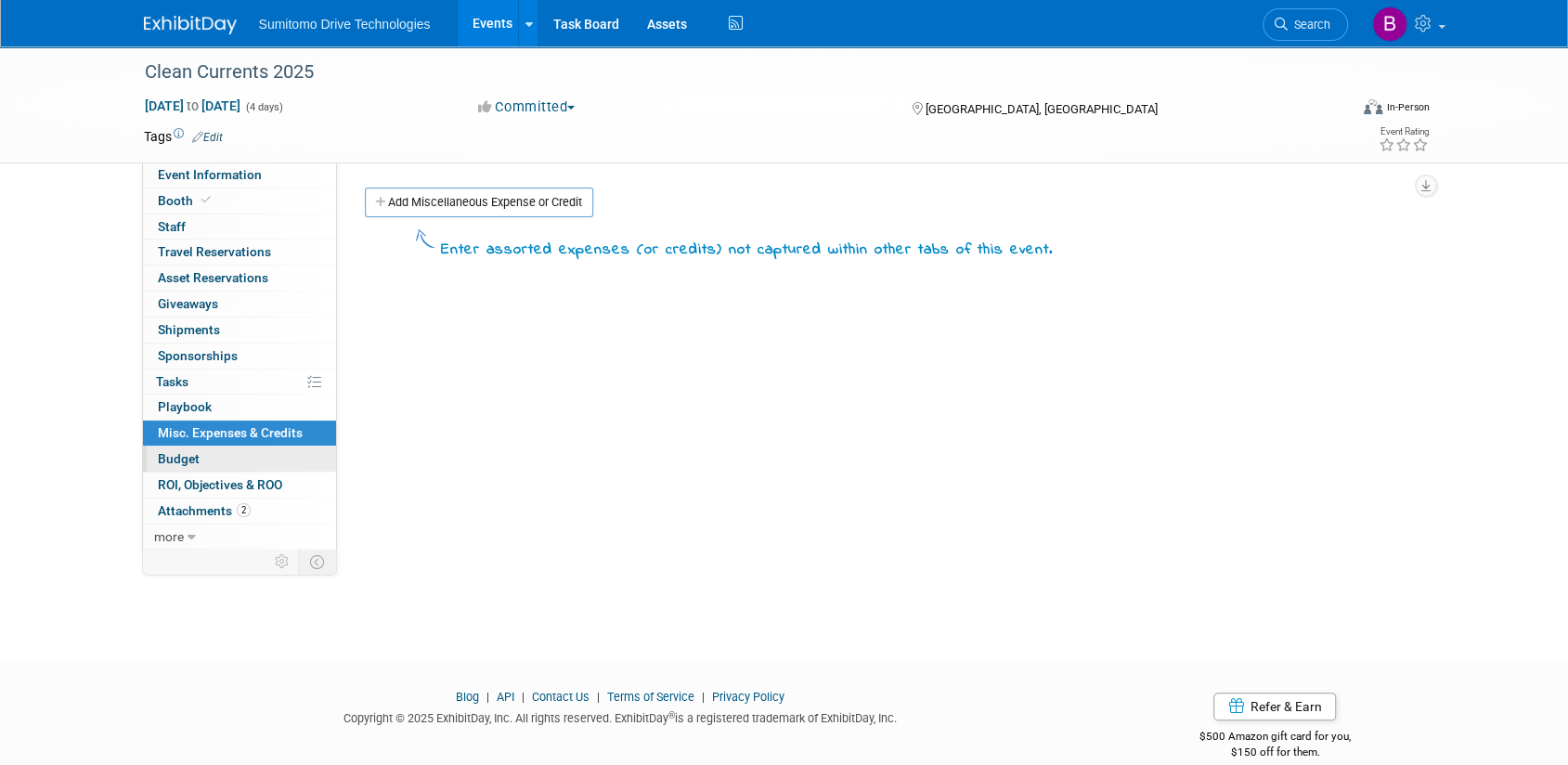
click at [234, 458] on link "Budget" at bounding box center [239, 459] width 193 height 25
